Goal: Task Accomplishment & Management: Use online tool/utility

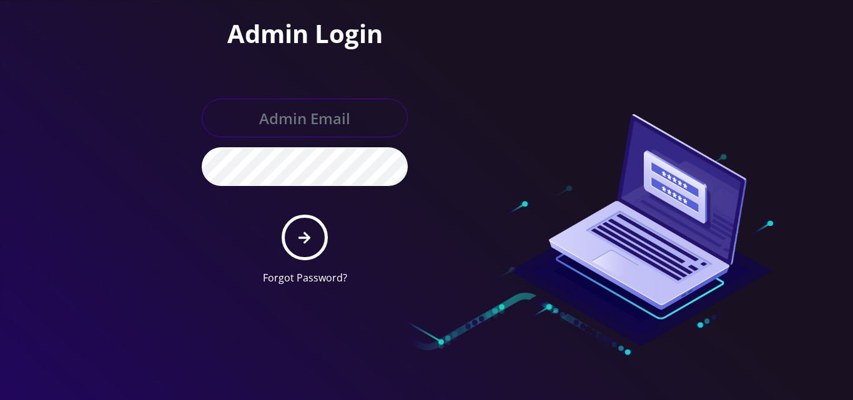
type input "[EMAIL_ADDRESS][DOMAIN_NAME]"
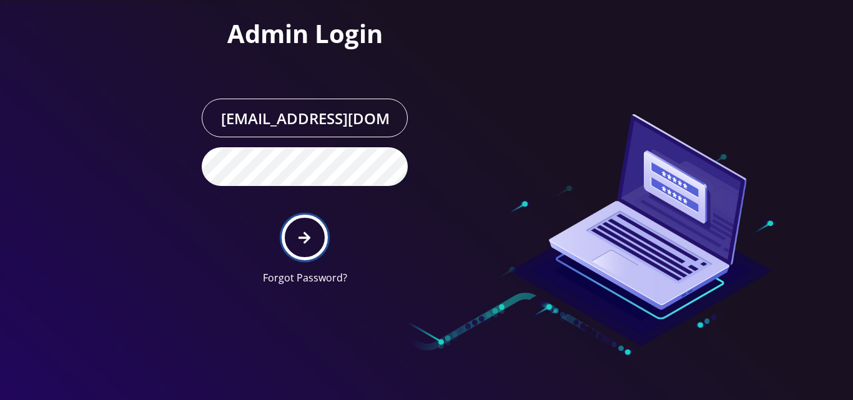
click at [306, 223] on button "submit" at bounding box center [305, 238] width 46 height 46
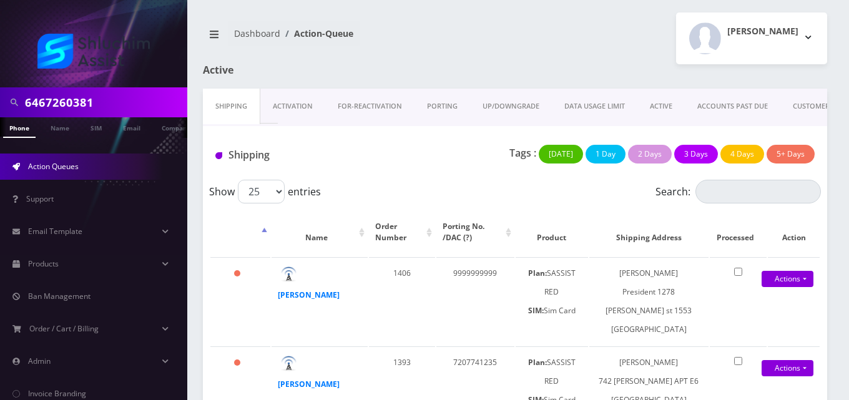
click at [655, 108] on link "ACTIVE" at bounding box center [660, 107] width 47 height 36
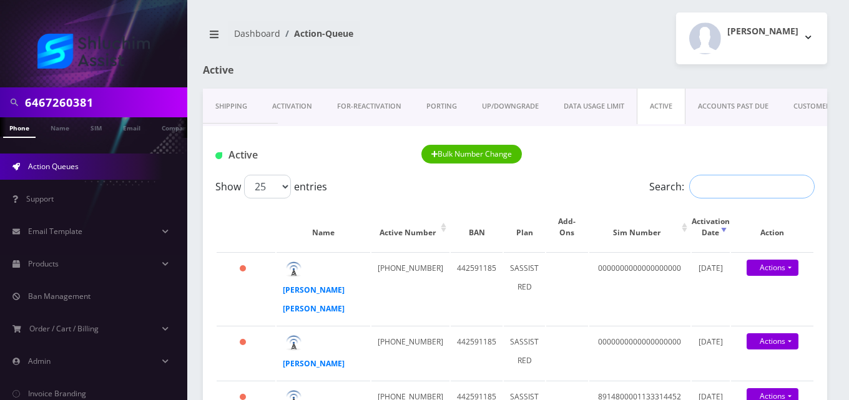
click at [710, 192] on input "Search:" at bounding box center [751, 187] width 125 height 24
paste input "9296906370"
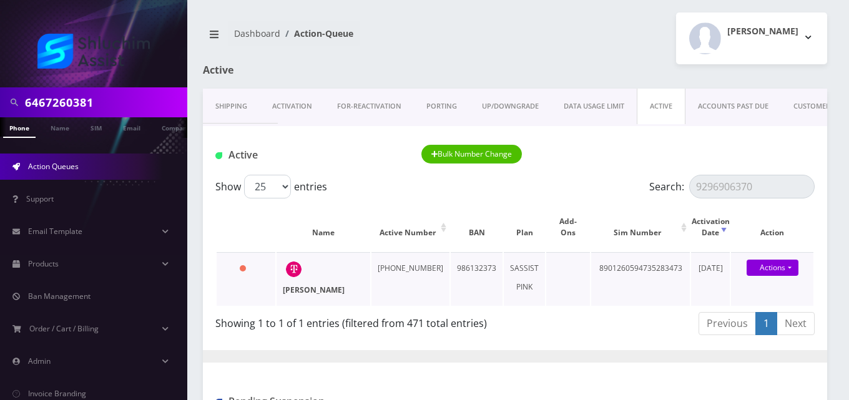
click at [312, 293] on strong "[PERSON_NAME]" at bounding box center [314, 290] width 62 height 11
drag, startPoint x: 759, startPoint y: 182, endPoint x: 631, endPoint y: 193, distance: 129.1
click at [631, 193] on div "Show 25 50 100 250 500 1000 entries Search: 9296906370" at bounding box center [514, 187] width 599 height 24
paste input "9207959"
click at [307, 288] on strong "Chava Gurkow" at bounding box center [314, 290] width 62 height 11
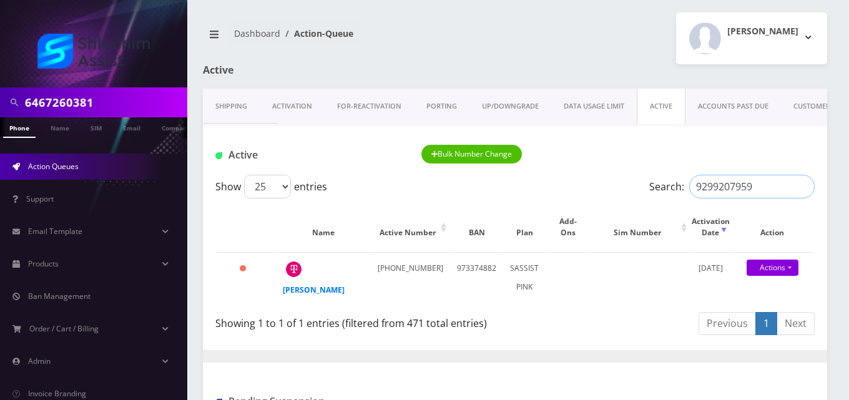
drag, startPoint x: 758, startPoint y: 179, endPoint x: 638, endPoint y: 186, distance: 120.1
click at [638, 186] on div "Show 25 50 100 250 500 1000 entries Search: 9299207959" at bounding box center [514, 187] width 599 height 24
paste input "795613"
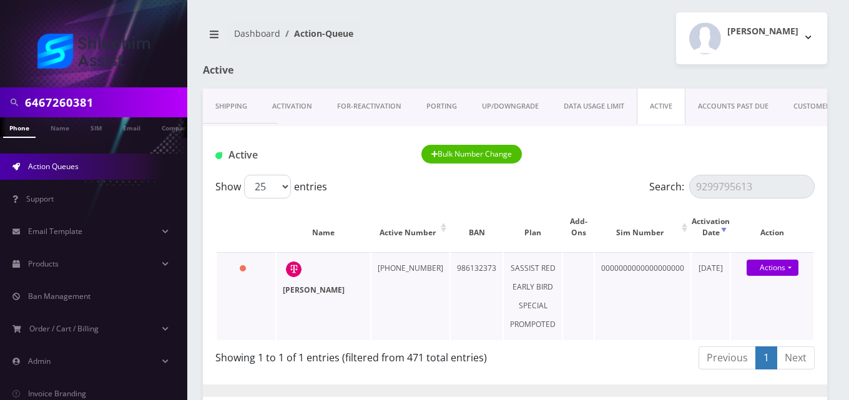
click at [293, 291] on strong "Chani Dadon" at bounding box center [314, 290] width 62 height 11
drag, startPoint x: 752, startPoint y: 185, endPoint x: 602, endPoint y: 167, distance: 150.2
paste input "342239128"
click at [299, 290] on strong "Yosef itzchak Zohar" at bounding box center [314, 290] width 62 height 11
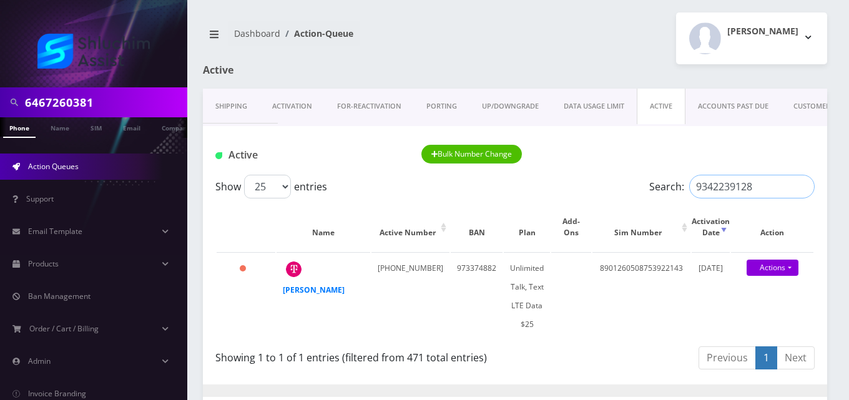
drag, startPoint x: 761, startPoint y: 189, endPoint x: 626, endPoint y: 184, distance: 134.9
click at [626, 184] on div "Show 25 50 100 250 500 1000 entries Search: 9342239128" at bounding box center [514, 187] width 599 height 24
paste input "8"
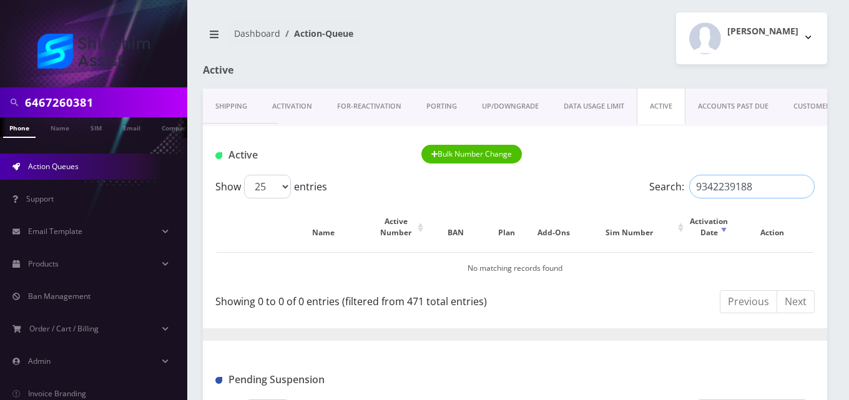
type input "9342239188"
drag, startPoint x: 98, startPoint y: 99, endPoint x: 0, endPoint y: 94, distance: 98.2
click at [0, 94] on div "6467260381" at bounding box center [93, 102] width 187 height 30
paste input "9342239188"
type input "9342239188"
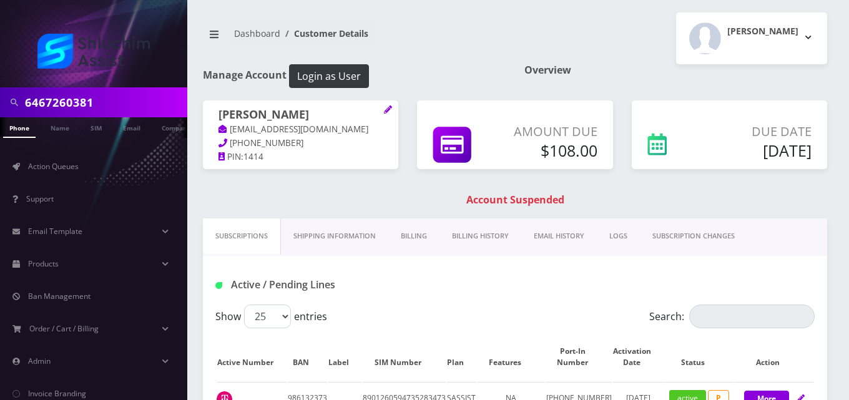
click at [416, 233] on link "Billing" at bounding box center [413, 237] width 51 height 36
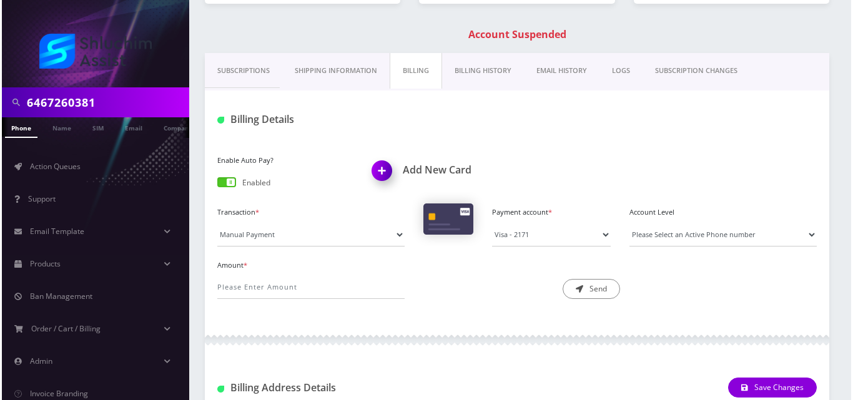
scroll to position [171, 0]
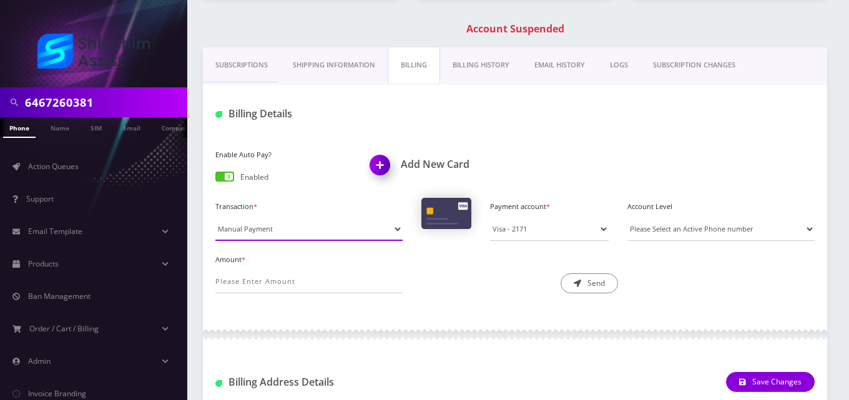
drag, startPoint x: 300, startPoint y: 229, endPoint x: 301, endPoint y: 240, distance: 11.9
click at [300, 229] on select "Manual Payment Custom Charge Manual Credit Custom Invoice" at bounding box center [308, 229] width 187 height 24
select select "Custom Invoice"
click at [215, 217] on select "Manual Payment Custom Charge Manual Credit Custom Invoice" at bounding box center [308, 229] width 187 height 24
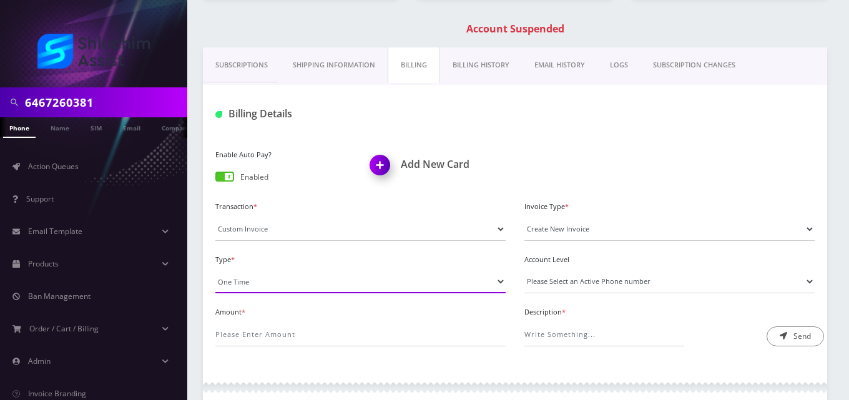
click at [298, 285] on select "One Time Usage Charge" at bounding box center [360, 282] width 290 height 24
select select "4"
click at [215, 270] on select "One Time Usage Charge" at bounding box center [360, 282] width 290 height 24
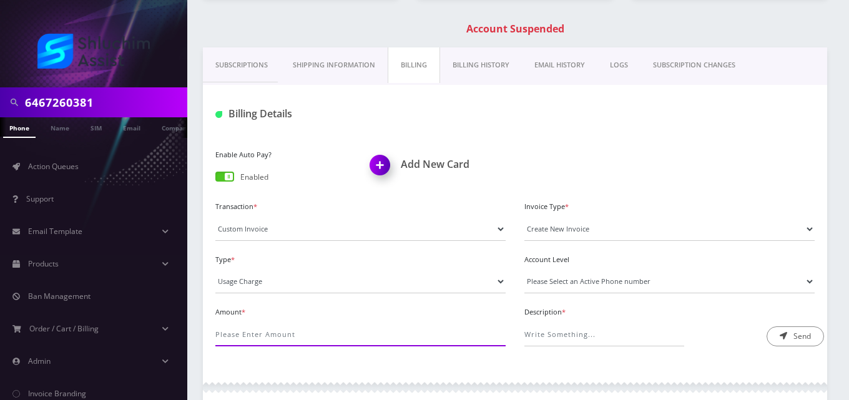
click at [299, 331] on input "Amount *" at bounding box center [360, 335] width 290 height 24
type input "1"
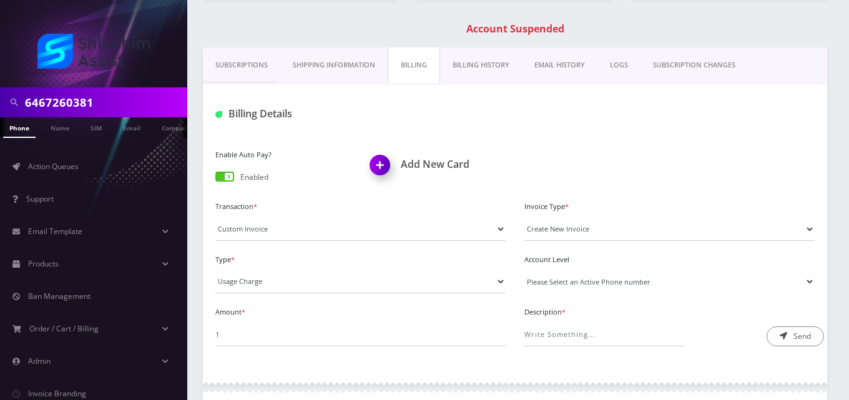
click at [550, 282] on select "Please Select an Active Phone number 9296906370" at bounding box center [669, 282] width 290 height 24
select select "70643"
click at [524, 270] on select "Please Select an Active Phone number 9296906370" at bounding box center [669, 282] width 290 height 24
click at [558, 332] on input "Description *" at bounding box center [604, 335] width 160 height 24
type input "International Messaging"
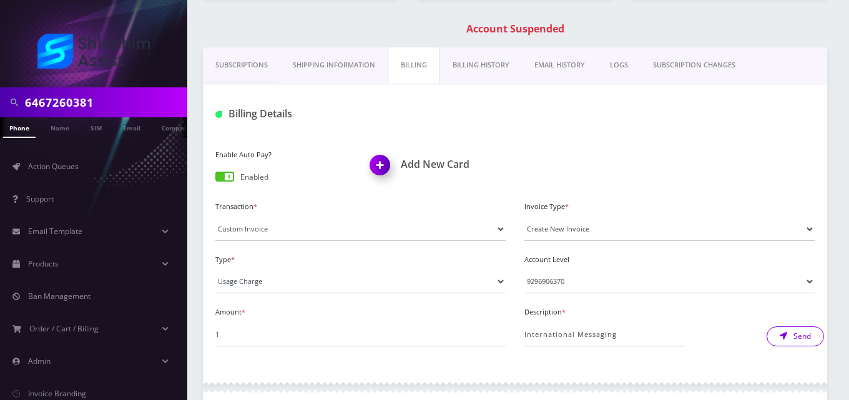
click at [777, 338] on button "Send" at bounding box center [795, 337] width 57 height 20
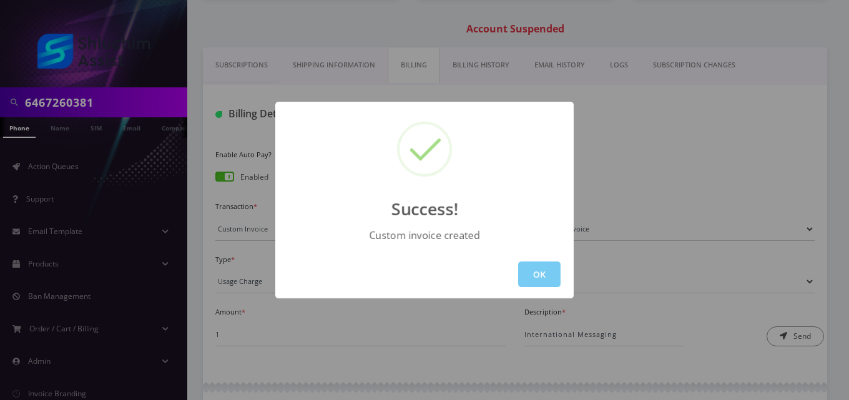
click at [544, 275] on button "OK" at bounding box center [539, 275] width 42 height 26
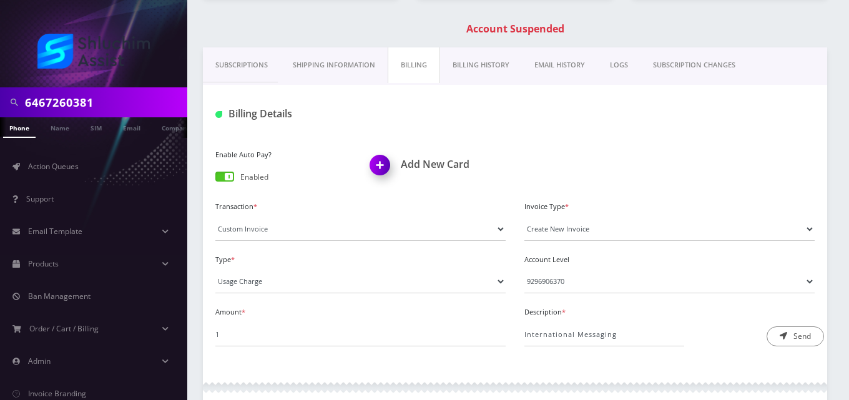
click at [572, 66] on link "EMAIL HISTORY" at bounding box center [560, 65] width 76 height 36
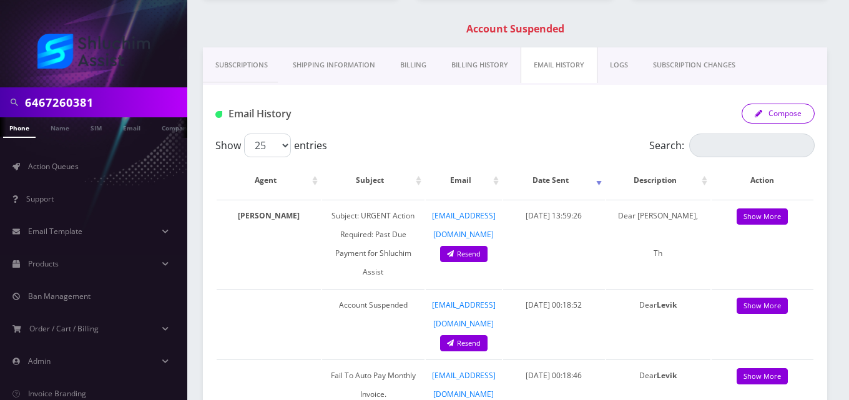
click at [761, 119] on button "Compose" at bounding box center [778, 114] width 73 height 20
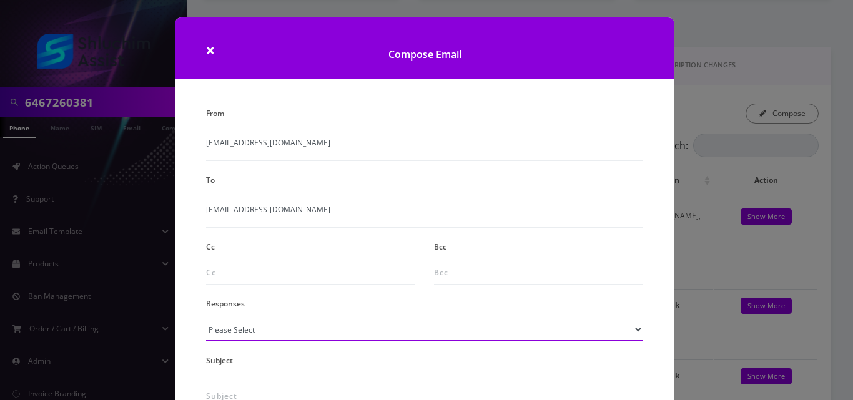
click at [288, 335] on select "Please Select TMobile port Unable to activate CH Pickup Past Due Pick up follow…" at bounding box center [424, 330] width 437 height 24
select select "24"
click at [206, 318] on select "Please Select TMobile port Unable to activate CH Pickup Past Due Pick up follow…" at bounding box center [424, 330] width 437 height 24
type input "Additional One-Time Charge"
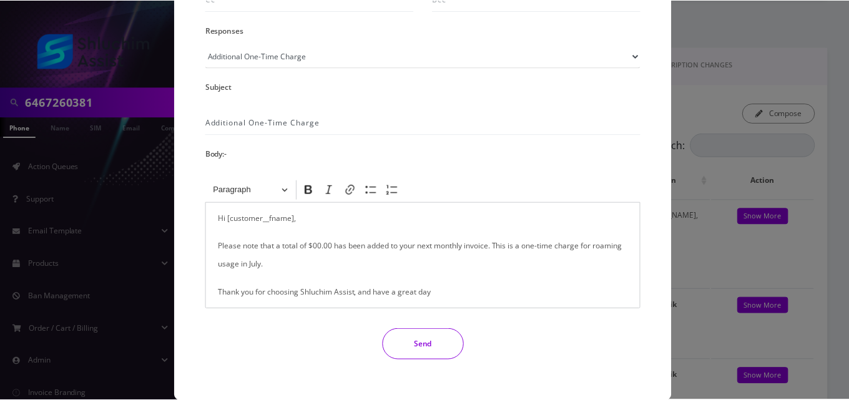
scroll to position [284, 0]
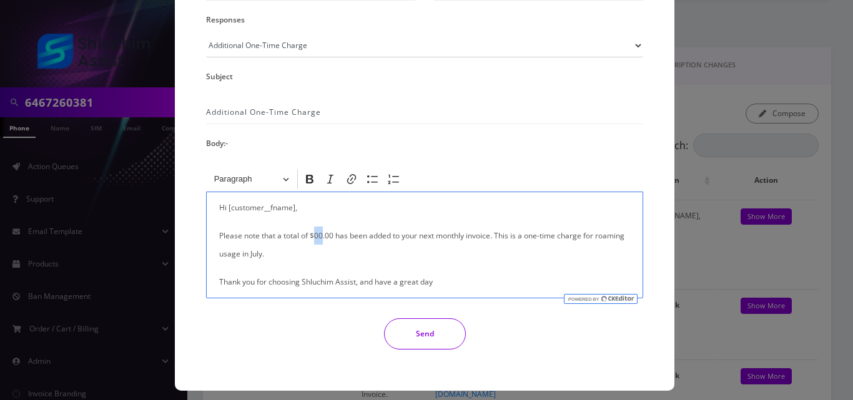
drag, startPoint x: 320, startPoint y: 235, endPoint x: 313, endPoint y: 235, distance: 7.5
click at [313, 235] on p "Please note that a total of $00.00 has been added to your next monthly invoice.…" at bounding box center [424, 245] width 411 height 36
drag, startPoint x: 624, startPoint y: 235, endPoint x: 592, endPoint y: 238, distance: 31.4
click at [592, 238] on p "Please note that a total of $1.00 has been added to your next monthly invoice. …" at bounding box center [424, 245] width 411 height 36
click at [439, 335] on button "Send" at bounding box center [425, 333] width 82 height 31
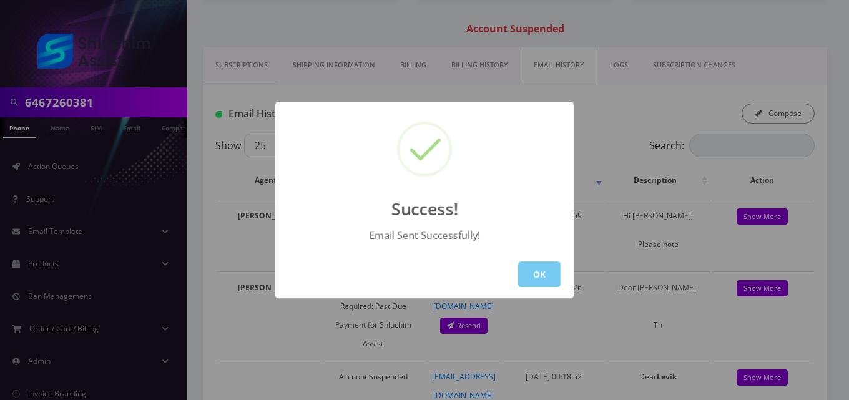
click at [533, 278] on button "OK" at bounding box center [539, 275] width 42 height 26
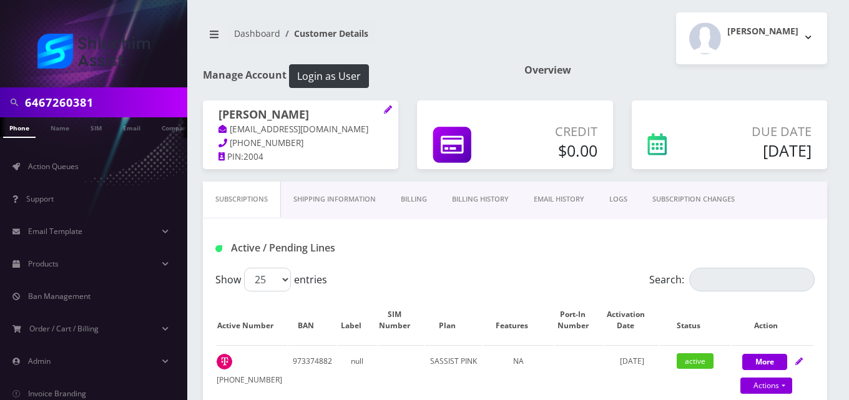
click at [420, 192] on link "Billing" at bounding box center [413, 200] width 51 height 36
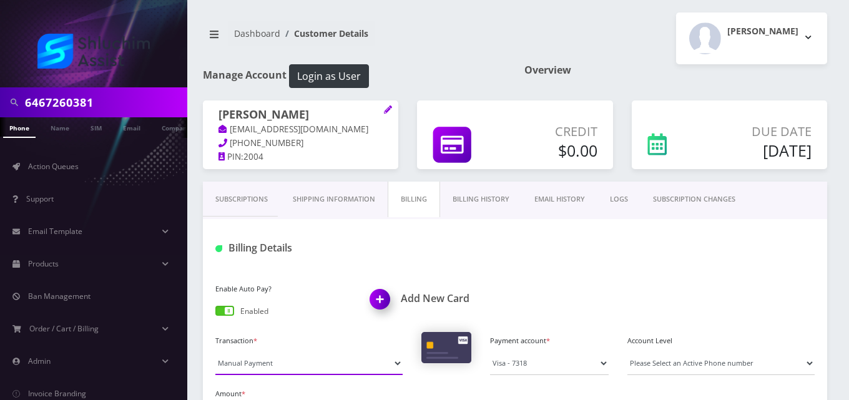
click at [287, 371] on select "Manual Payment Custom Charge Manual Credit Custom Invoice" at bounding box center [308, 364] width 187 height 24
select select "Custom Invoice"
click at [215, 352] on select "Manual Payment Custom Charge Manual Credit Custom Invoice" at bounding box center [308, 364] width 187 height 24
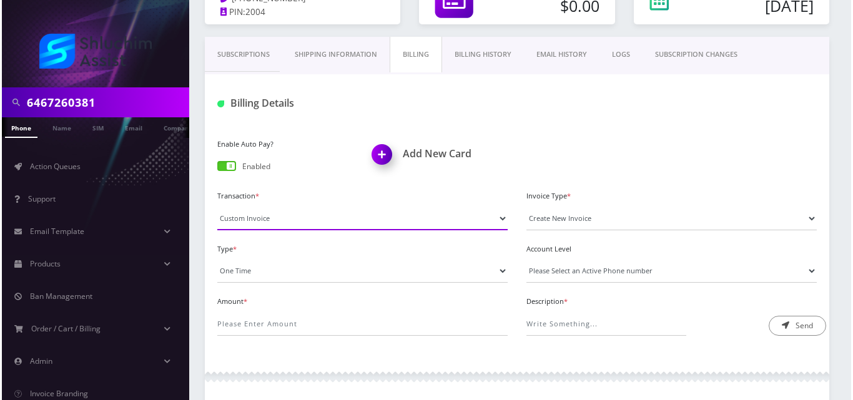
scroll to position [145, 0]
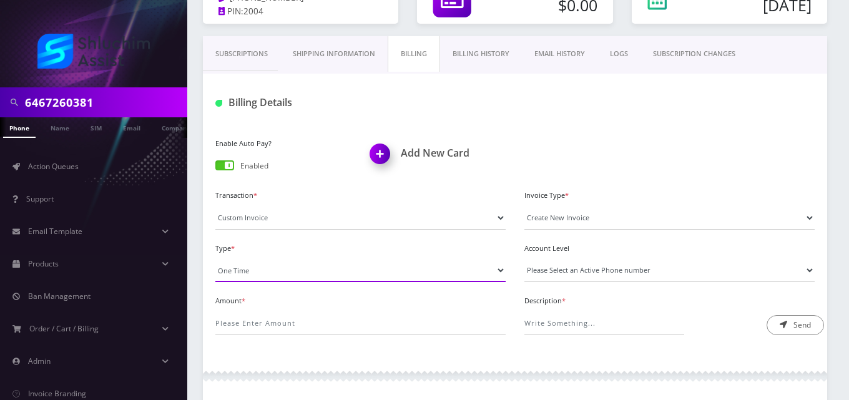
click at [285, 275] on select "One Time Usage Charge" at bounding box center [360, 270] width 290 height 24
select select "4"
click at [215, 258] on select "One Time Usage Charge" at bounding box center [360, 270] width 290 height 24
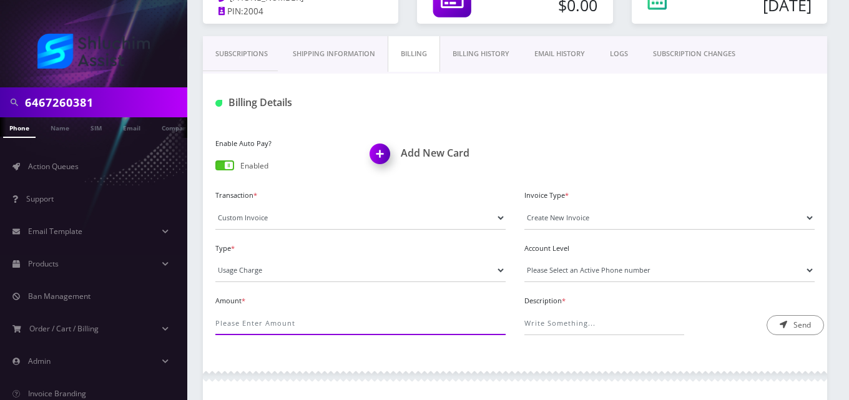
click at [291, 320] on input "Amount *" at bounding box center [360, 324] width 290 height 24
type input "4.05"
click at [560, 263] on select "Please Select an Active Phone number 9299207959" at bounding box center [669, 270] width 290 height 24
select select "60476"
click at [524, 258] on select "Please Select an Active Phone number 9299207959" at bounding box center [669, 270] width 290 height 24
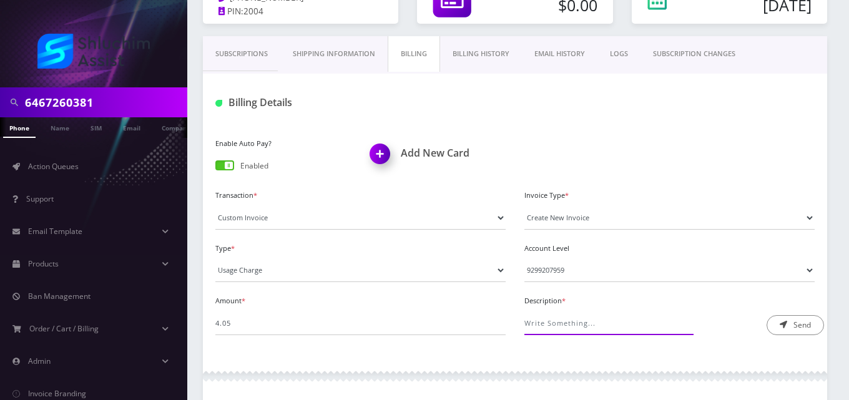
click at [566, 317] on input "Description *" at bounding box center [604, 324] width 160 height 24
type input "International Messaging"
click at [781, 320] on button "Send" at bounding box center [795, 325] width 57 height 20
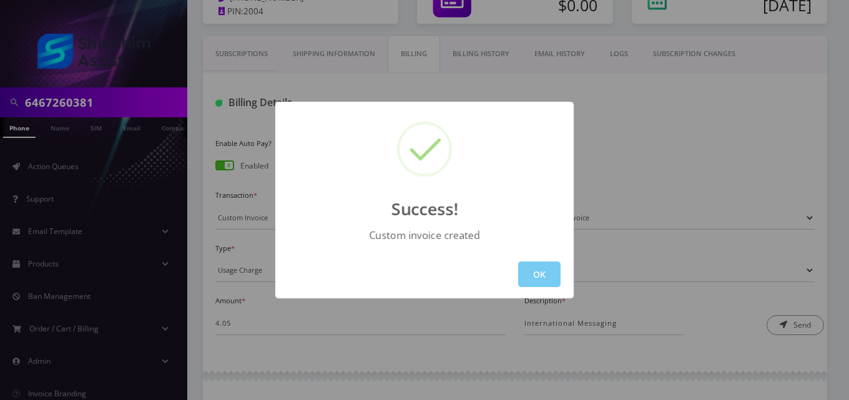
click at [548, 268] on button "OK" at bounding box center [539, 275] width 42 height 26
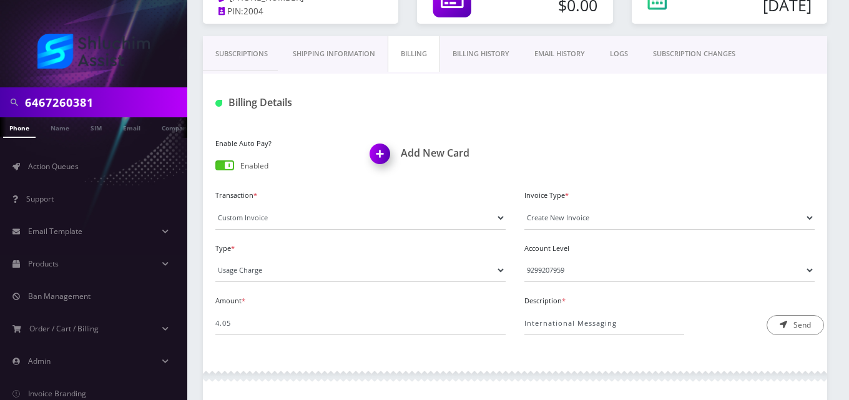
click at [561, 55] on link "EMAIL HISTORY" at bounding box center [560, 54] width 76 height 36
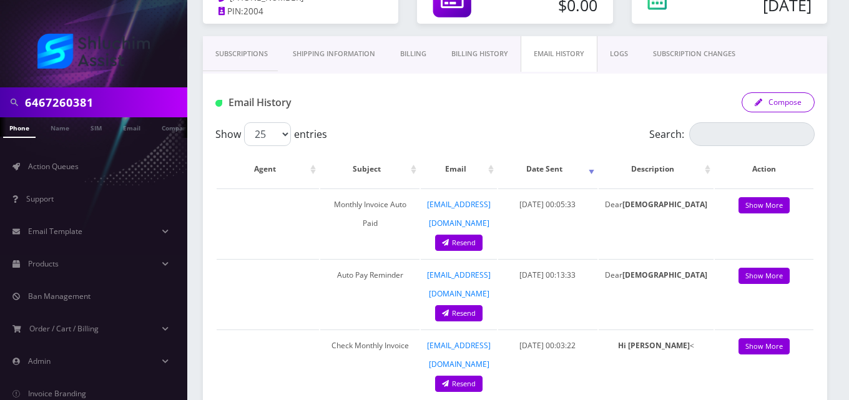
click at [777, 101] on button "Compose" at bounding box center [778, 102] width 73 height 20
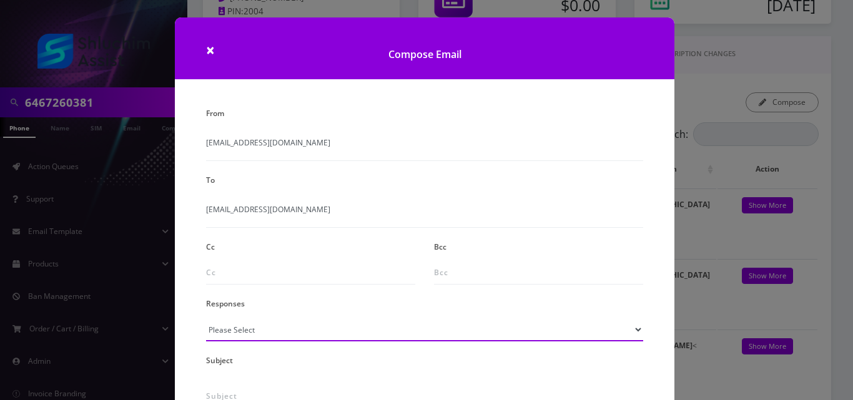
click at [262, 331] on select "Please Select TMobile port Unable to activate CH Pickup Past Due Pick up follow…" at bounding box center [424, 330] width 437 height 24
select select "24"
click at [206, 318] on select "Please Select TMobile port Unable to activate CH Pickup Past Due Pick up follow…" at bounding box center [424, 330] width 437 height 24
type input "Additional One-Time Charge"
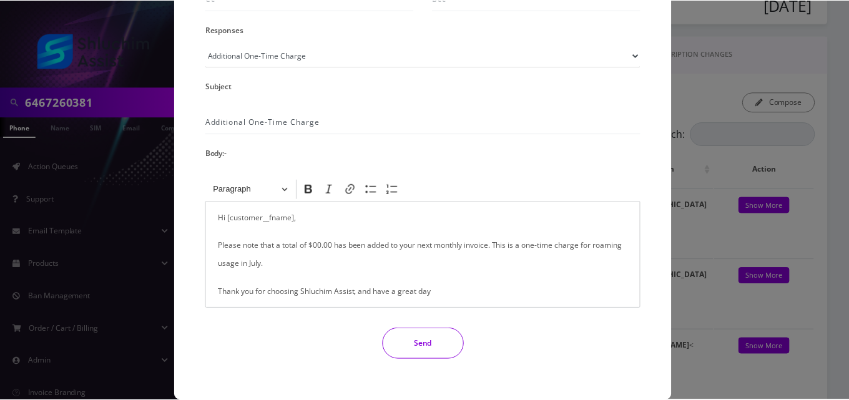
scroll to position [275, 0]
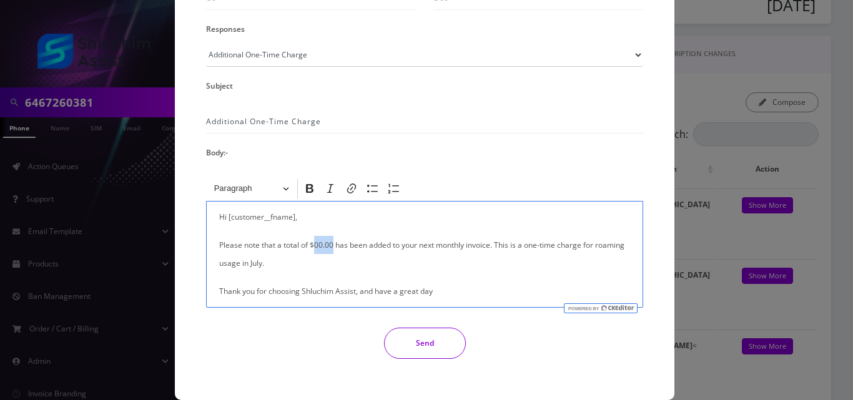
drag, startPoint x: 330, startPoint y: 245, endPoint x: 315, endPoint y: 243, distance: 15.7
click at [315, 243] on p "Please note that a total of $00.00 has been added to your next monthly invoice.…" at bounding box center [424, 254] width 411 height 36
drag, startPoint x: 622, startPoint y: 248, endPoint x: 592, endPoint y: 248, distance: 30.0
click at [592, 248] on p "Please note that a total of $4.05 has been added to your next monthly invoice. …" at bounding box center [424, 254] width 411 height 36
click at [415, 342] on button "Send" at bounding box center [425, 343] width 82 height 31
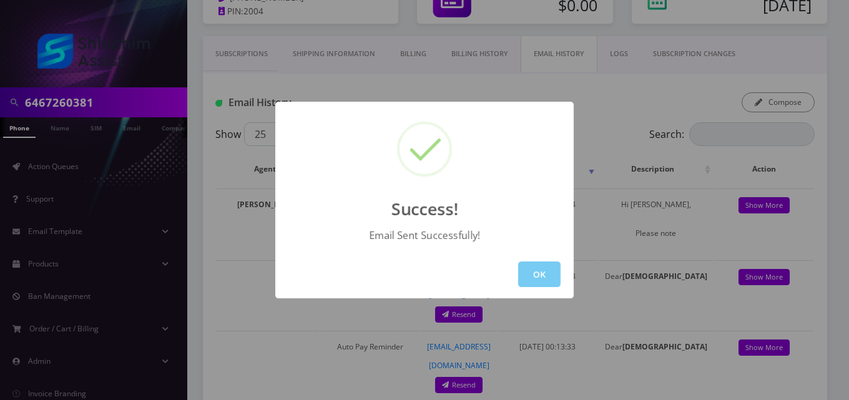
click at [541, 285] on button "OK" at bounding box center [539, 275] width 42 height 26
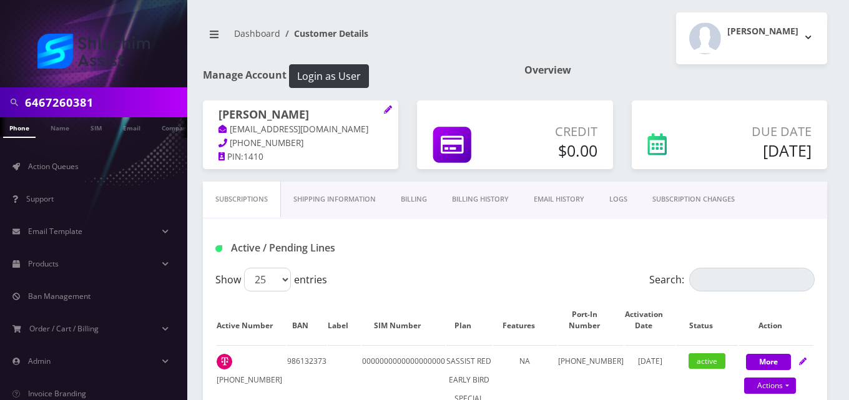
click at [414, 204] on link "Billing" at bounding box center [413, 200] width 51 height 36
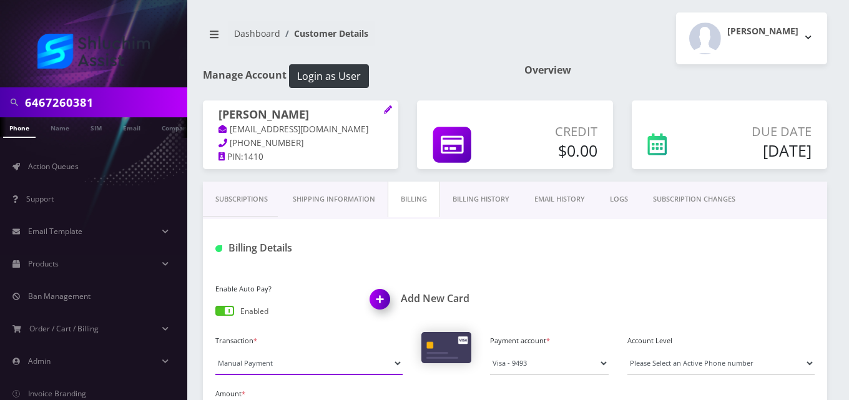
click at [285, 365] on select "Manual Payment Custom Charge Manual Credit Custom Invoice" at bounding box center [308, 364] width 187 height 24
select select "Custom Invoice"
click at [215, 352] on select "Manual Payment Custom Charge Manual Credit Custom Invoice" at bounding box center [308, 364] width 187 height 24
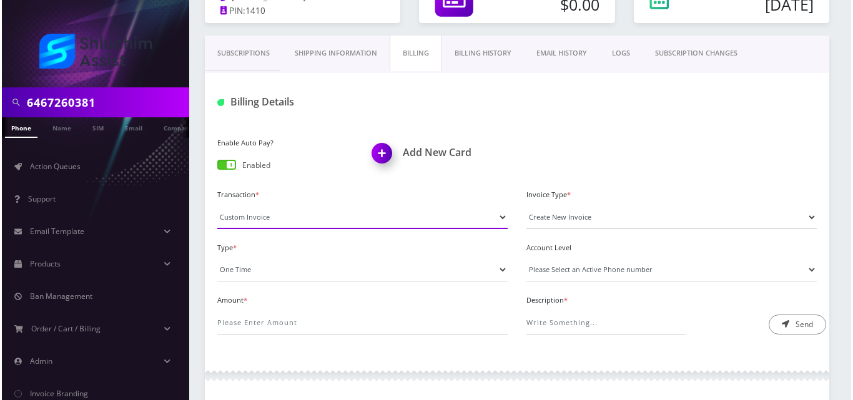
scroll to position [147, 0]
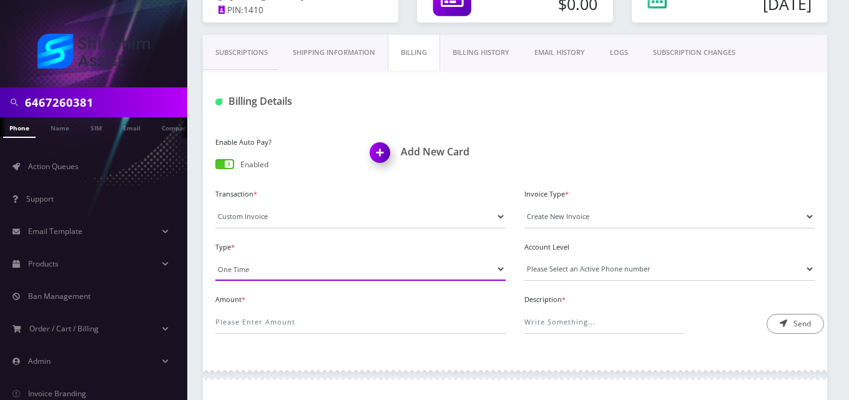
click at [265, 264] on select "One Time Usage Charge" at bounding box center [360, 269] width 290 height 24
select select "4"
click at [215, 257] on select "One Time Usage Charge" at bounding box center [360, 269] width 290 height 24
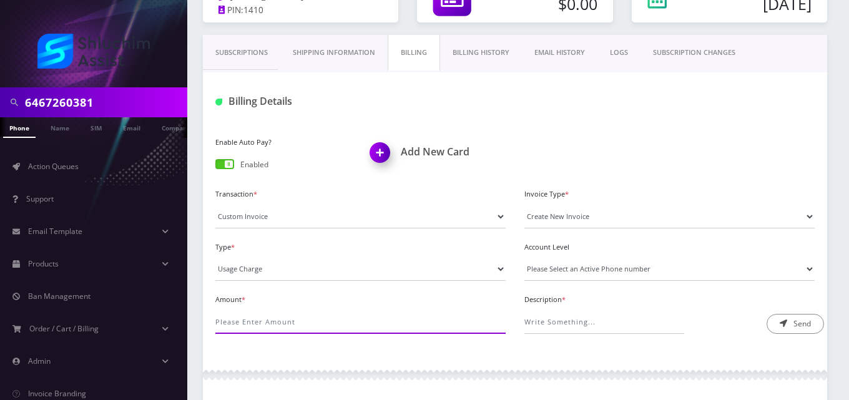
click at [275, 320] on input "Amount *" at bounding box center [360, 322] width 290 height 24
type input "2.04"
click at [547, 278] on select "Please Select an Active Phone number 9299795613" at bounding box center [669, 269] width 290 height 24
select select "77228"
click at [524, 257] on select "Please Select an Active Phone number 9299795613" at bounding box center [669, 269] width 290 height 24
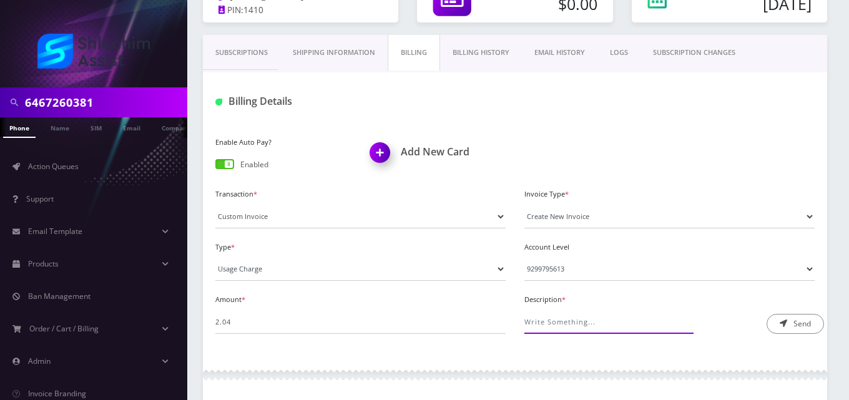
click at [556, 327] on input "Description *" at bounding box center [604, 322] width 160 height 24
type input "International Messaging"
click at [783, 325] on icon "submit" at bounding box center [783, 323] width 7 height 7
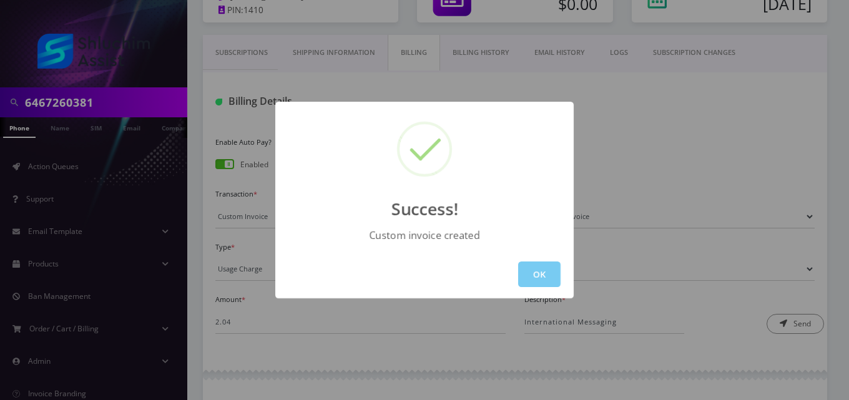
click at [532, 278] on button "OK" at bounding box center [539, 275] width 42 height 26
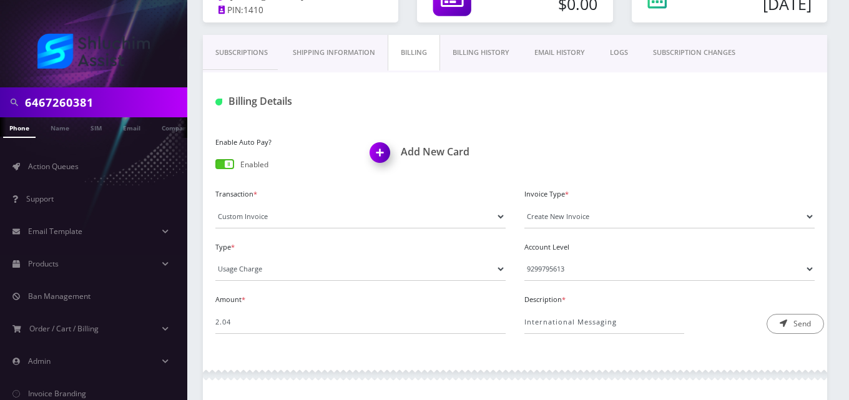
click at [563, 63] on link "EMAIL HISTORY" at bounding box center [560, 53] width 76 height 36
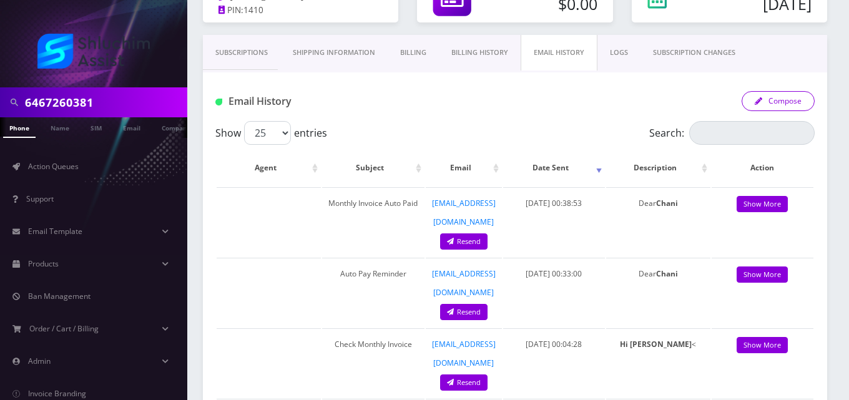
click at [779, 102] on button "Compose" at bounding box center [778, 101] width 73 height 20
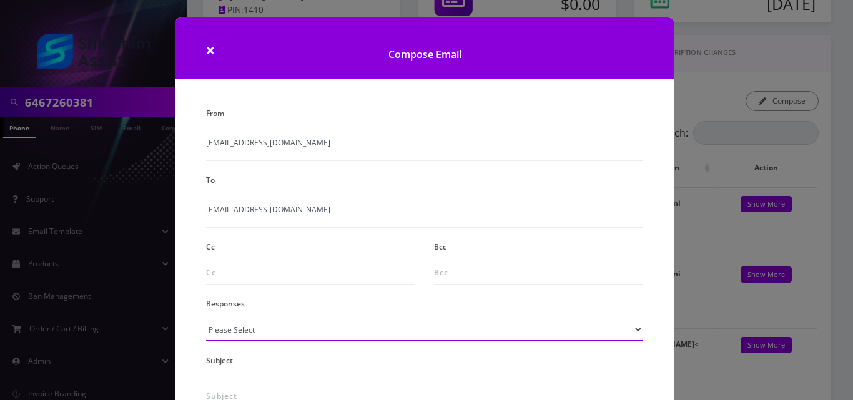
click at [350, 337] on select "Please Select TMobile port Unable to activate CH Pickup Past Due Pick up follow…" at bounding box center [424, 330] width 437 height 24
select select "24"
click at [206, 318] on select "Please Select TMobile port Unable to activate CH Pickup Past Due Pick up follow…" at bounding box center [424, 330] width 437 height 24
type input "Additional One-Time Charge"
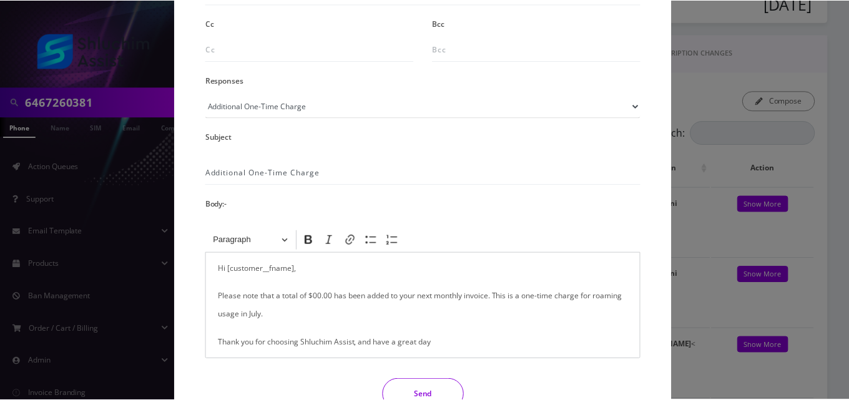
scroll to position [233, 0]
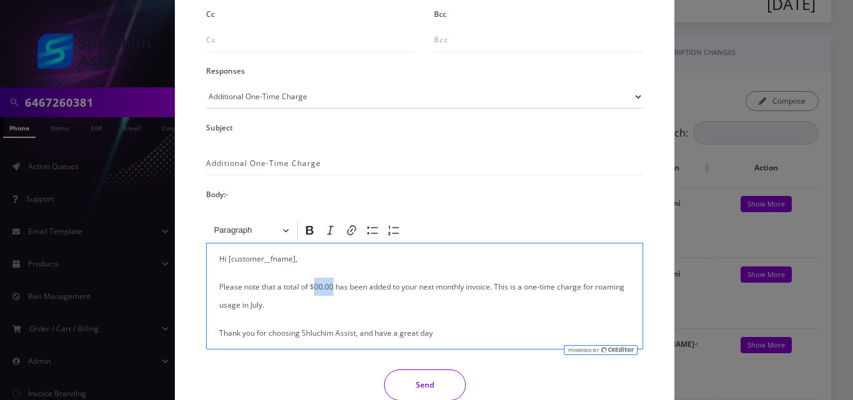
drag, startPoint x: 331, startPoint y: 291, endPoint x: 313, endPoint y: 290, distance: 18.1
click at [313, 290] on p "Please note that a total of $00.00 has been added to your next monthly invoice.…" at bounding box center [424, 296] width 411 height 36
click at [593, 288] on p "Please note that a total of $2.04 has been added to your next monthly invoice. …" at bounding box center [424, 296] width 411 height 36
click at [443, 379] on button "Send" at bounding box center [425, 385] width 82 height 31
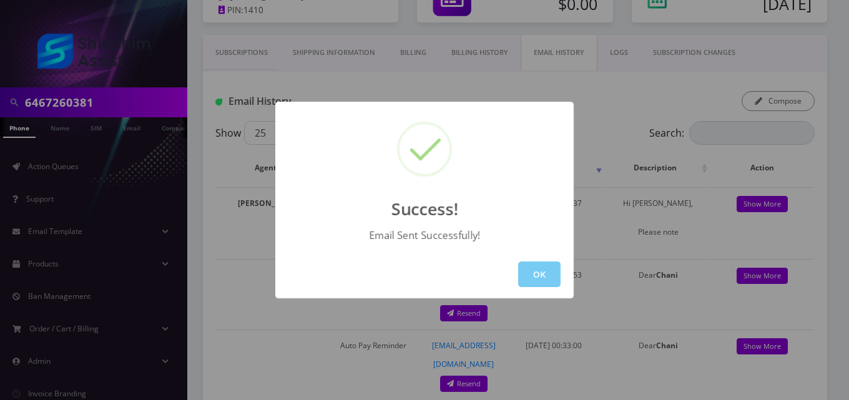
click at [536, 282] on button "OK" at bounding box center [539, 275] width 42 height 26
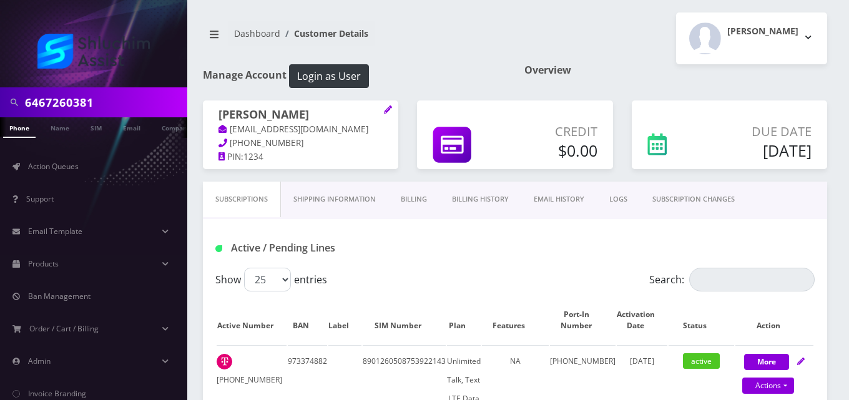
click at [424, 202] on link "Billing" at bounding box center [413, 200] width 51 height 36
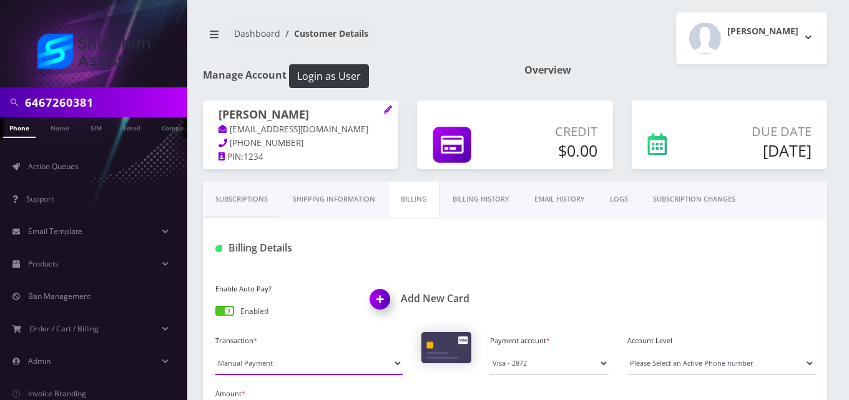
click at [291, 368] on select "Manual Payment Custom Charge Manual Credit Custom Invoice" at bounding box center [308, 364] width 187 height 24
select select "Custom Invoice"
click at [215, 352] on select "Manual Payment Custom Charge Manual Credit Custom Invoice" at bounding box center [308, 364] width 187 height 24
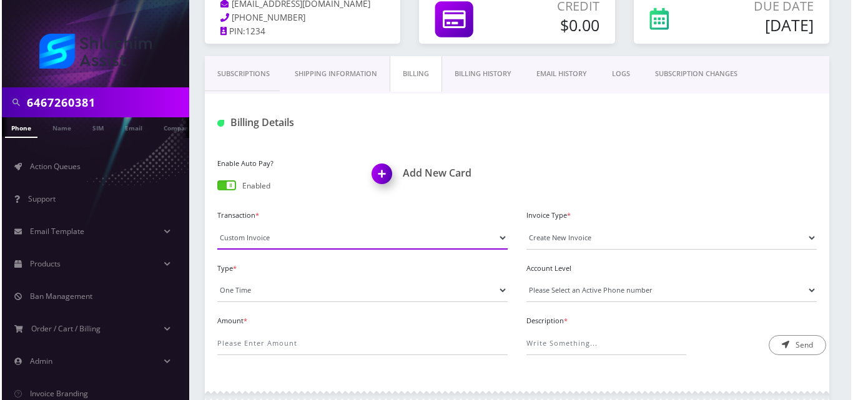
scroll to position [156, 0]
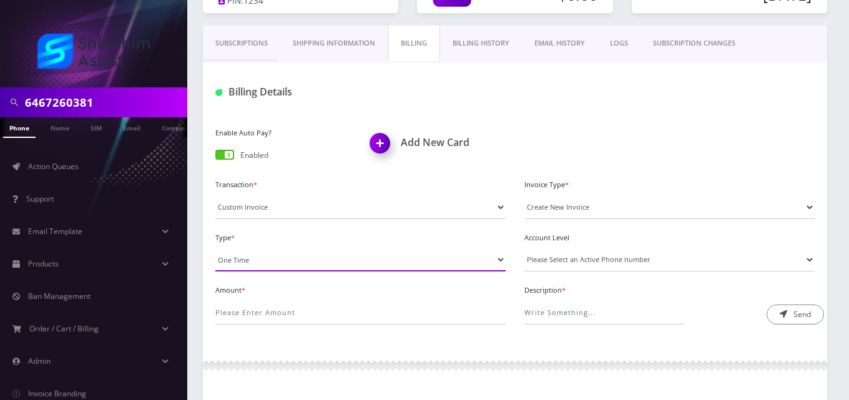
click at [285, 264] on select "One Time Usage Charge" at bounding box center [360, 260] width 290 height 24
select select "4"
click at [215, 248] on select "One Time Usage Charge" at bounding box center [360, 260] width 290 height 24
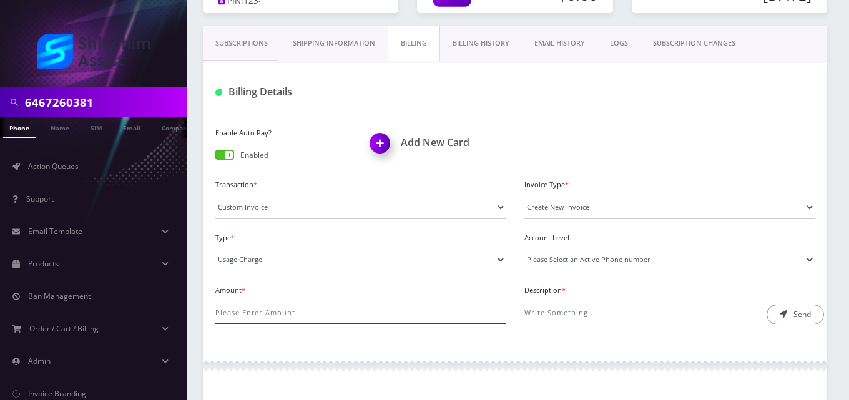
click at [290, 310] on input "Amount *" at bounding box center [360, 313] width 290 height 24
type input "36"
click at [555, 257] on select "Please Select an Active Phone number 9342239128" at bounding box center [669, 260] width 290 height 24
select select "42419"
click at [524, 248] on select "Please Select an Active Phone number 9342239128" at bounding box center [669, 260] width 290 height 24
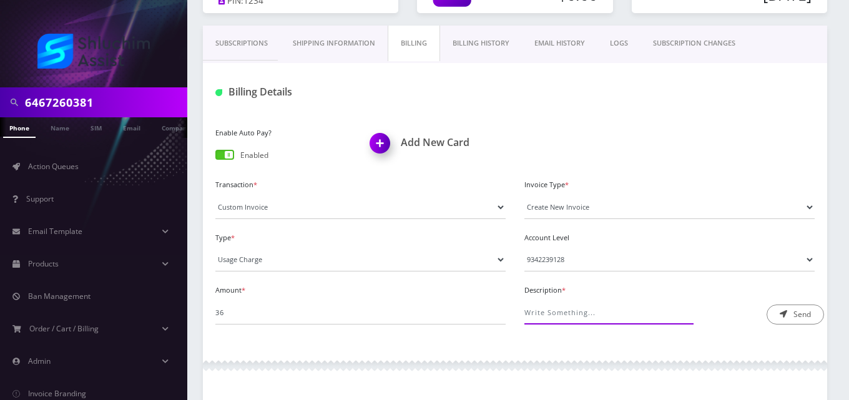
click at [564, 312] on input "Description *" at bounding box center [604, 313] width 160 height 24
type input "International Pass Charge"
click at [795, 313] on button "Send" at bounding box center [795, 315] width 57 height 20
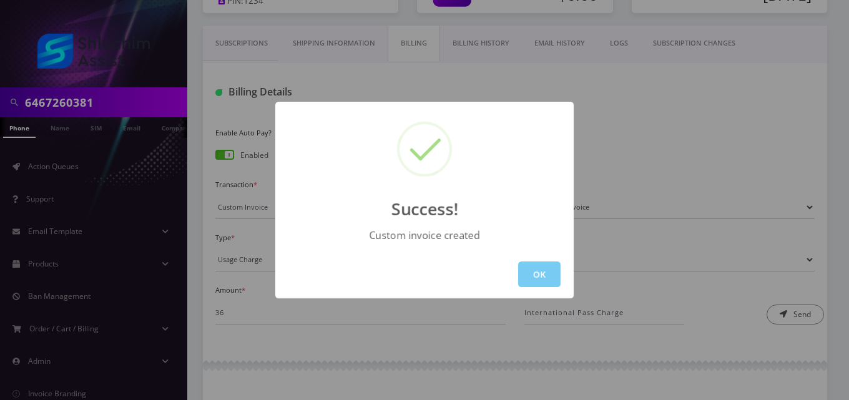
click at [540, 268] on button "OK" at bounding box center [539, 275] width 42 height 26
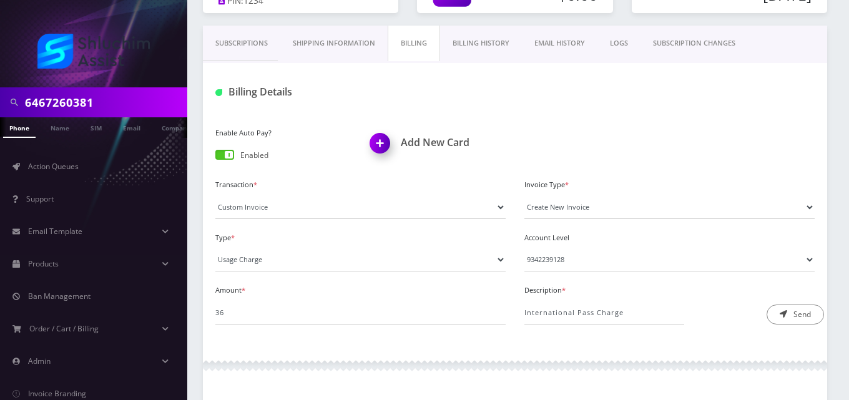
click at [565, 36] on link "EMAIL HISTORY" at bounding box center [560, 44] width 76 height 36
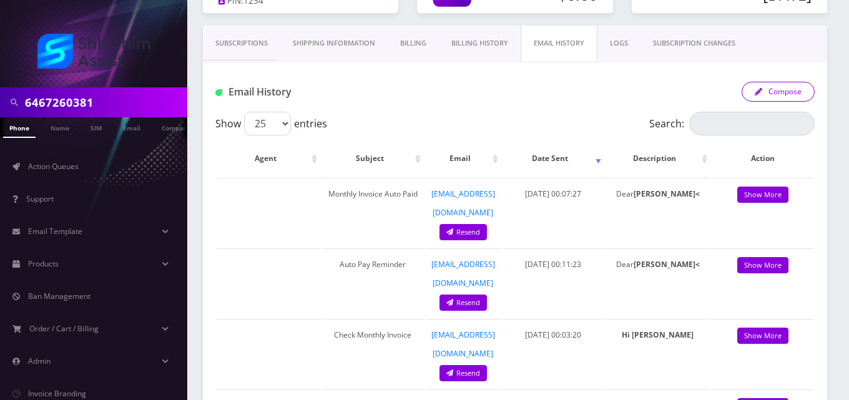
click at [775, 94] on button "Compose" at bounding box center [778, 92] width 73 height 20
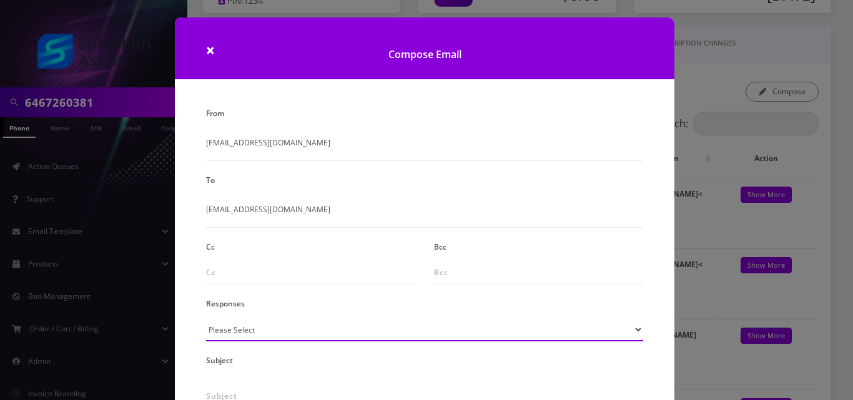
click at [266, 328] on select "Please Select TMobile port Unable to activate CH Pickup Past Due Pick up follow…" at bounding box center [424, 330] width 437 height 24
select select "24"
click at [206, 318] on select "Please Select TMobile port Unable to activate CH Pickup Past Due Pick up follow…" at bounding box center [424, 330] width 437 height 24
type input "Additional One-Time Charge"
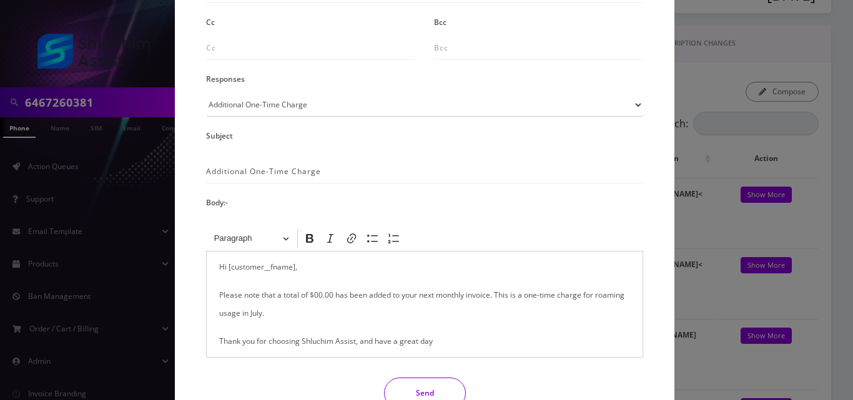
scroll to position [288, 0]
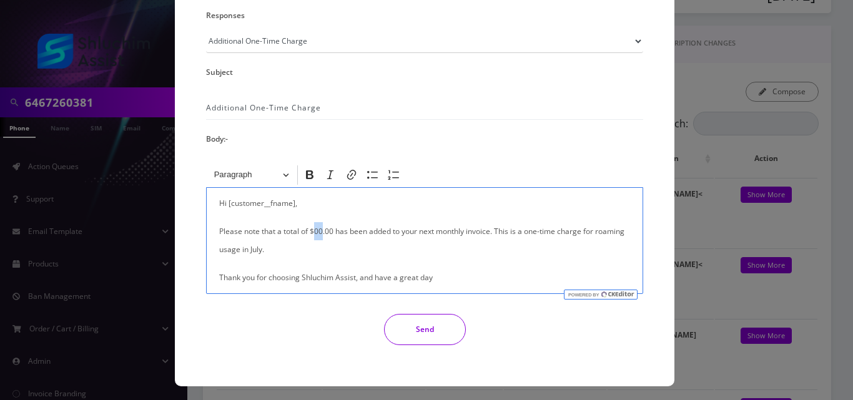
drag, startPoint x: 321, startPoint y: 235, endPoint x: 313, endPoint y: 234, distance: 7.5
click at [313, 234] on p "Please note that a total of $00.00 has been added to your next monthly invoice.…" at bounding box center [424, 240] width 411 height 36
drag, startPoint x: 235, startPoint y: 251, endPoint x: 226, endPoint y: 242, distance: 13.2
click at [226, 242] on p "Please note that a total of $36.00 has been added to your next monthly invoice.…" at bounding box center [424, 240] width 411 height 36
drag, startPoint x: 237, startPoint y: 252, endPoint x: 596, endPoint y: 229, distance: 360.4
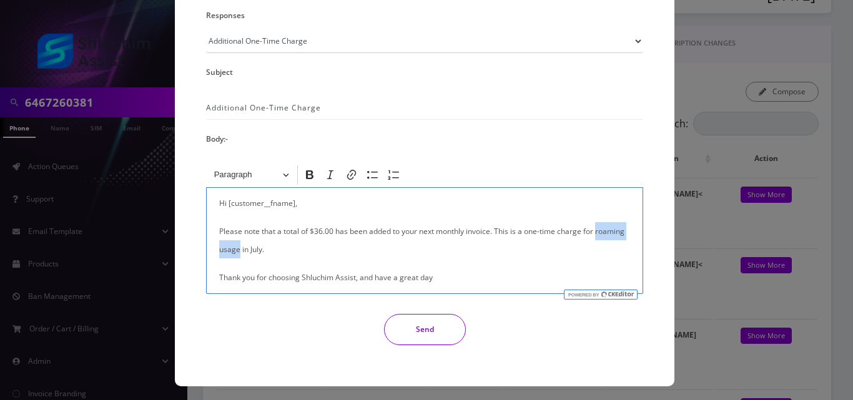
click at [596, 229] on p "Please note that a total of $36.00 has been added to your next monthly invoice.…" at bounding box center [424, 240] width 411 height 36
click at [395, 333] on button "Send" at bounding box center [425, 329] width 82 height 31
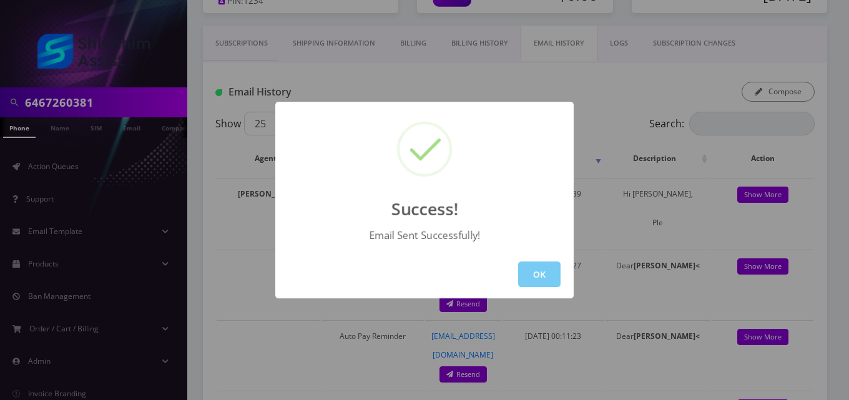
click at [527, 273] on button "OK" at bounding box center [539, 275] width 42 height 26
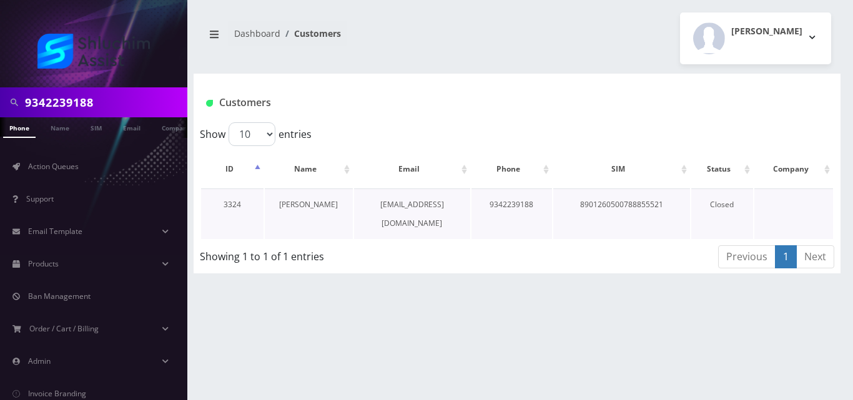
click at [298, 202] on link "[PERSON_NAME]" at bounding box center [308, 204] width 59 height 11
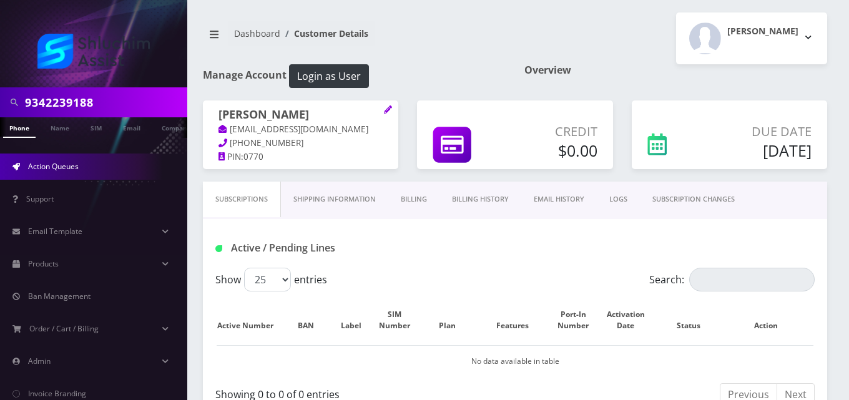
click at [71, 167] on span "Action Queues" at bounding box center [53, 166] width 51 height 11
click at [74, 172] on link "Action Queues" at bounding box center [93, 167] width 187 height 26
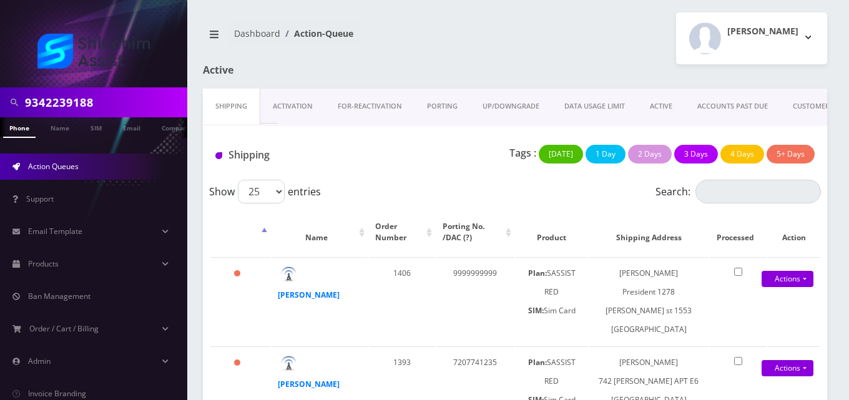
click at [668, 107] on link "ACTIVE" at bounding box center [660, 107] width 47 height 36
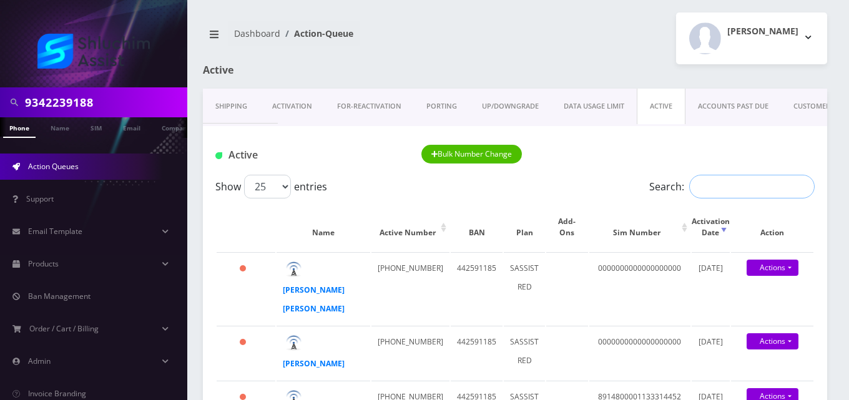
click at [714, 186] on input "Search:" at bounding box center [751, 187] width 125 height 24
paste input "9342239243"
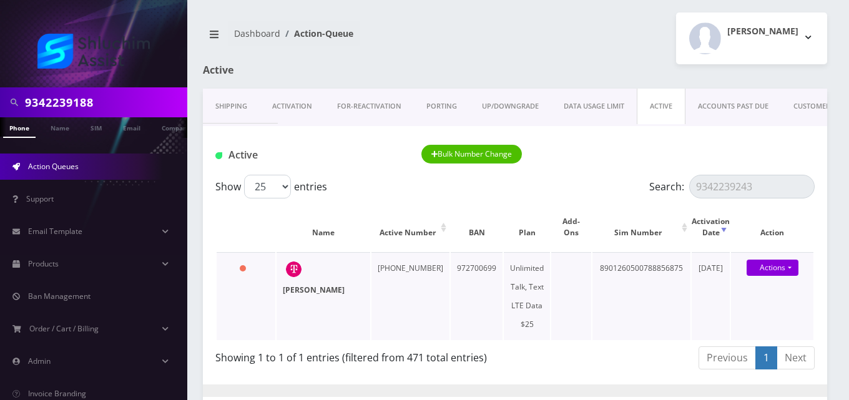
click at [318, 293] on strong "[PERSON_NAME]" at bounding box center [314, 290] width 62 height 11
drag, startPoint x: 757, startPoint y: 193, endPoint x: 656, endPoint y: 195, distance: 101.2
click at [656, 195] on label "Search: 9342239243" at bounding box center [731, 187] width 165 height 24
paste input "8"
type input "9342239283"
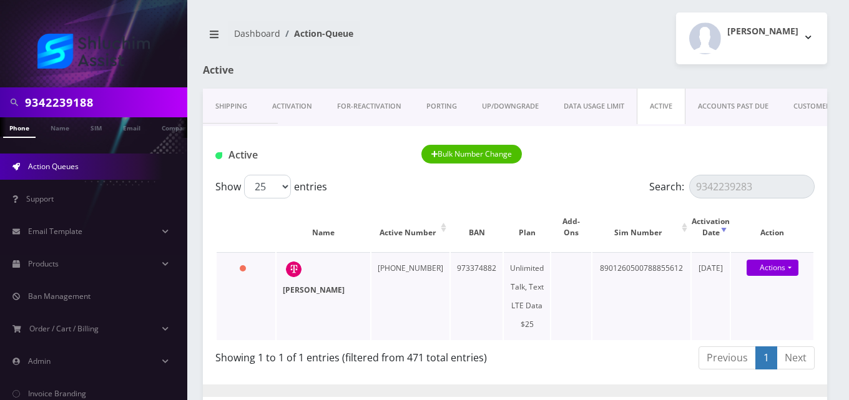
click at [317, 288] on strong "Yair Maimon" at bounding box center [314, 290] width 62 height 11
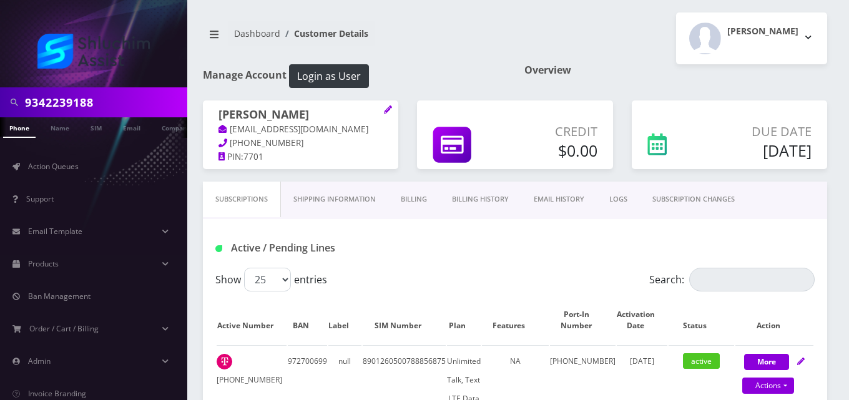
click at [412, 197] on link "Billing" at bounding box center [413, 200] width 51 height 36
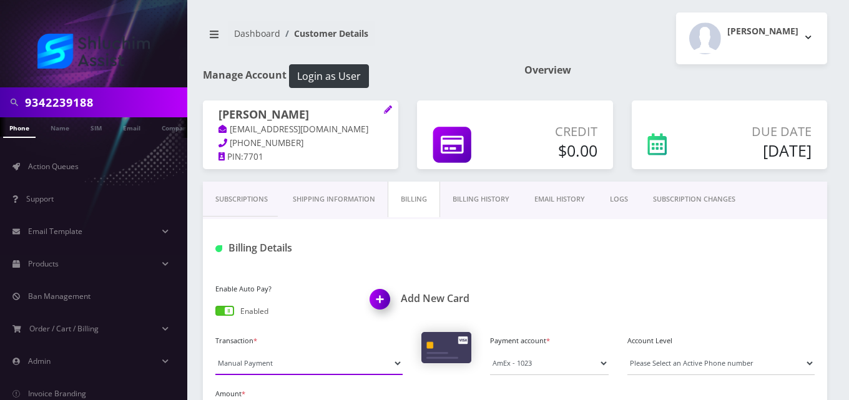
click at [322, 366] on select "Manual Payment Custom Charge Manual Credit Custom Invoice" at bounding box center [308, 364] width 187 height 24
select select "Custom Invoice"
click at [215, 352] on select "Manual Payment Custom Charge Manual Credit Custom Invoice" at bounding box center [308, 364] width 187 height 24
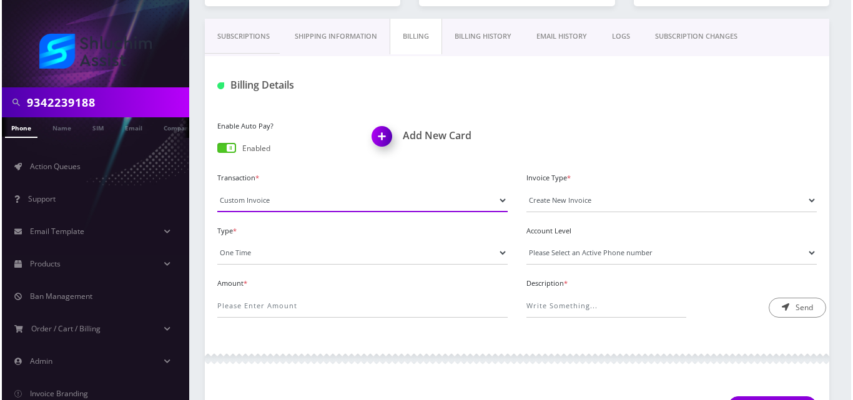
scroll to position [170, 0]
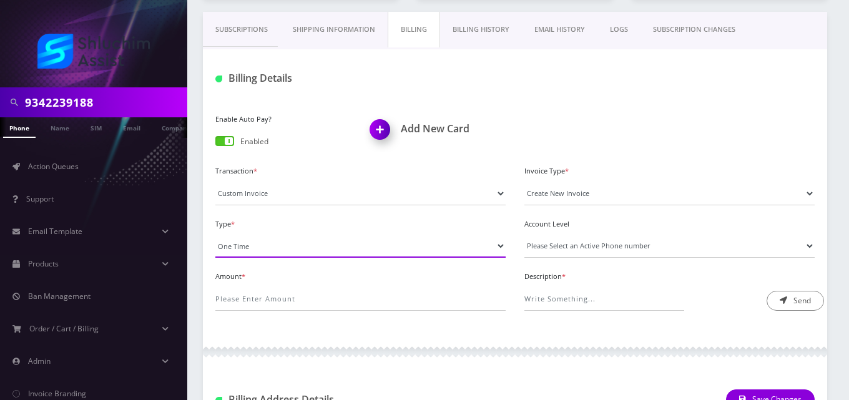
click at [265, 244] on select "One Time Usage Charge" at bounding box center [360, 246] width 290 height 24
select select "4"
click at [215, 234] on select "One Time Usage Charge" at bounding box center [360, 246] width 290 height 24
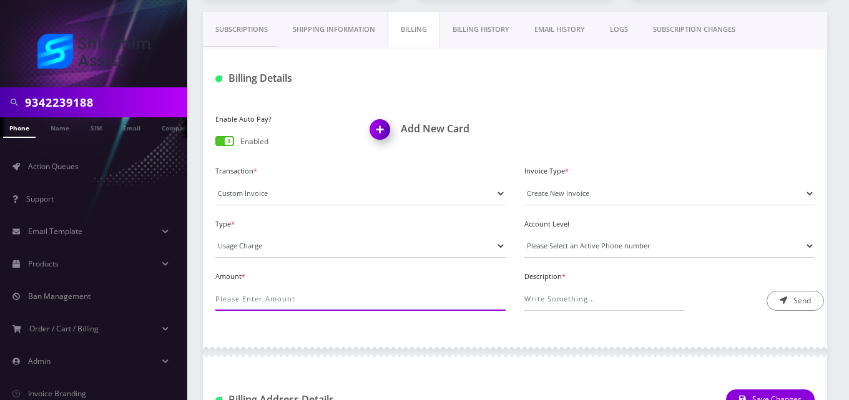
click at [273, 300] on input "Amount *" at bounding box center [360, 299] width 290 height 24
type input ".55"
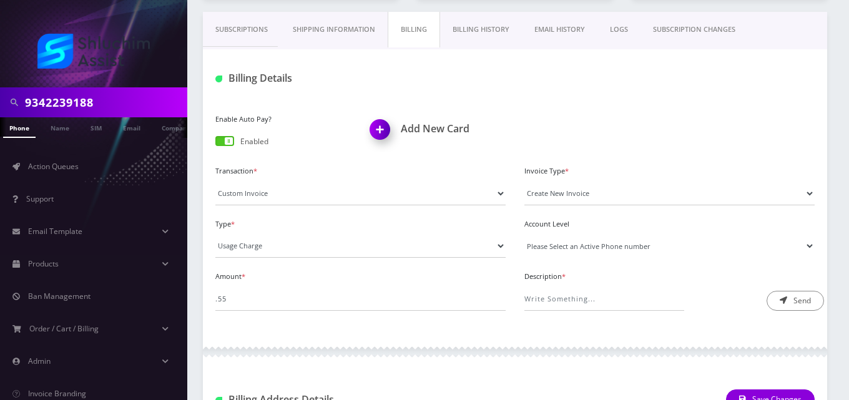
click at [575, 248] on select "Please Select an Active Phone number 9342239243" at bounding box center [669, 246] width 290 height 24
select select "45079"
click at [524, 234] on select "Please Select an Active Phone number 9342239243" at bounding box center [669, 246] width 290 height 24
click at [578, 298] on input "Description *" at bounding box center [604, 299] width 160 height 24
type input "International Messaging"
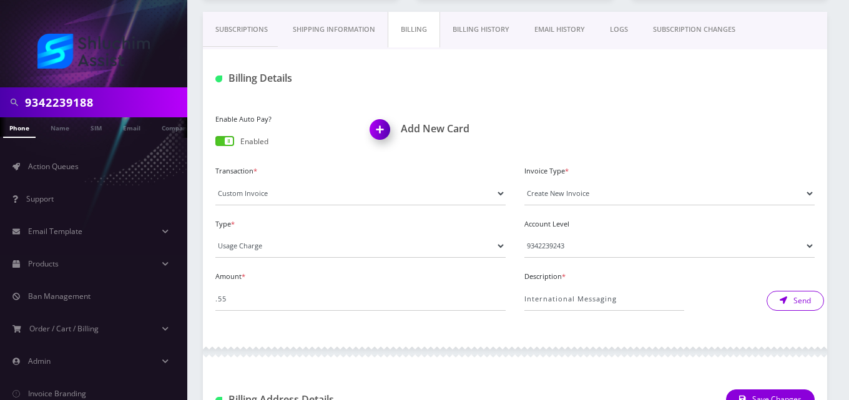
click at [789, 303] on button "Send" at bounding box center [795, 301] width 57 height 20
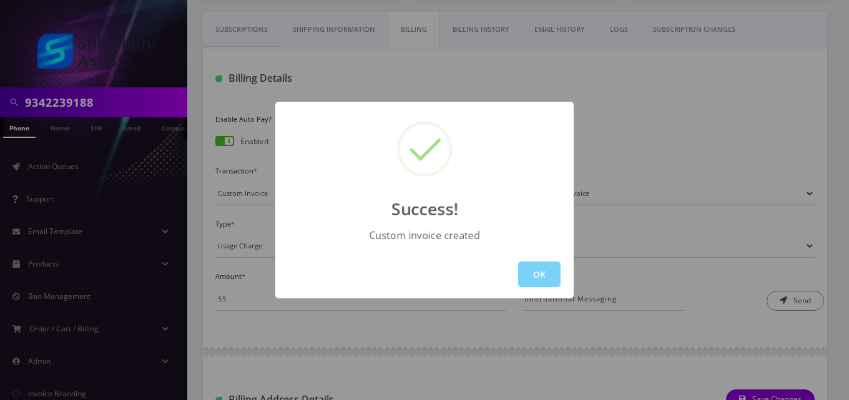
click at [543, 290] on div "OK" at bounding box center [424, 274] width 298 height 48
click at [542, 273] on button "OK" at bounding box center [539, 275] width 42 height 26
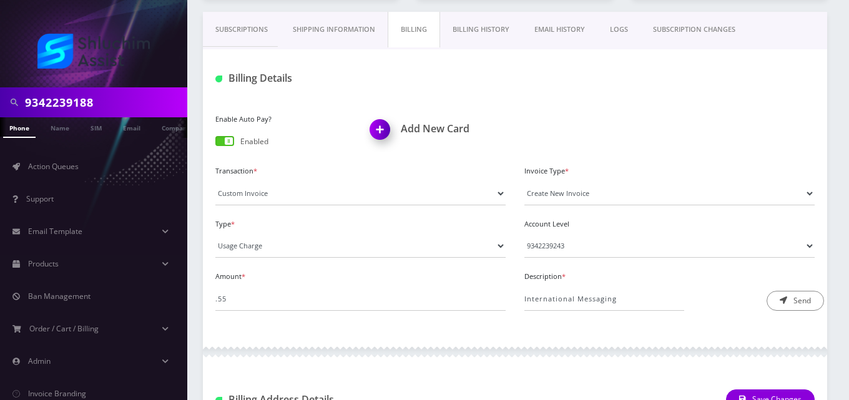
click at [551, 21] on link "EMAIL HISTORY" at bounding box center [560, 30] width 76 height 36
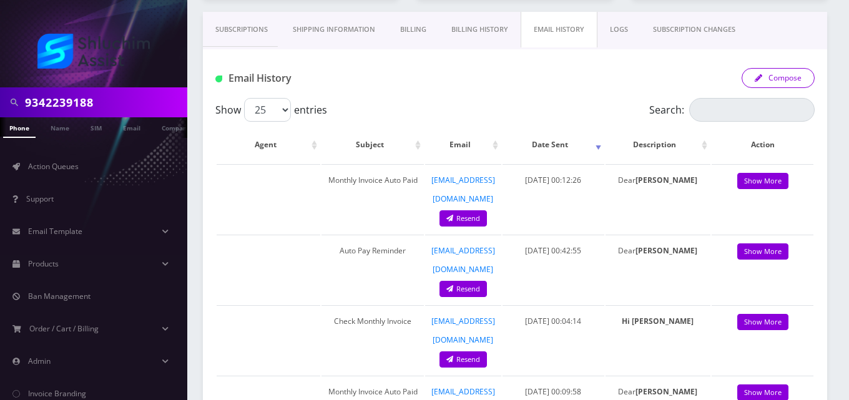
click at [795, 74] on button "Compose" at bounding box center [778, 78] width 73 height 20
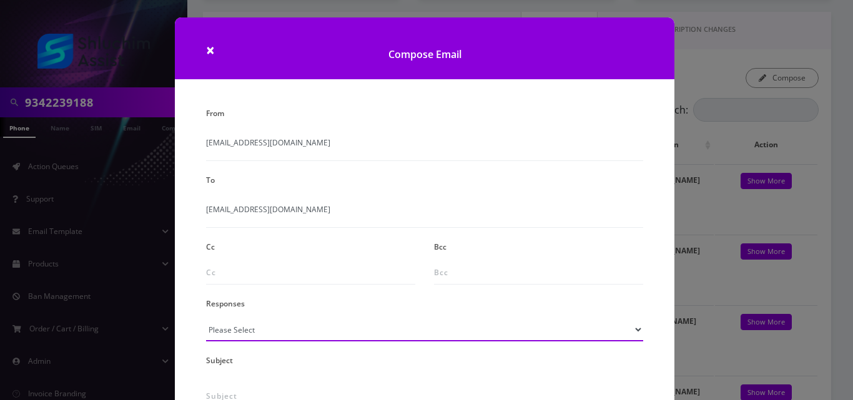
click at [252, 320] on select "Please Select TMobile port Unable to activate CH Pickup Past Due Pick up follow…" at bounding box center [424, 330] width 437 height 24
select select "24"
click at [206, 318] on select "Please Select TMobile port Unable to activate CH Pickup Past Due Pick up follow…" at bounding box center [424, 330] width 437 height 24
type input "Additional One-Time Charge"
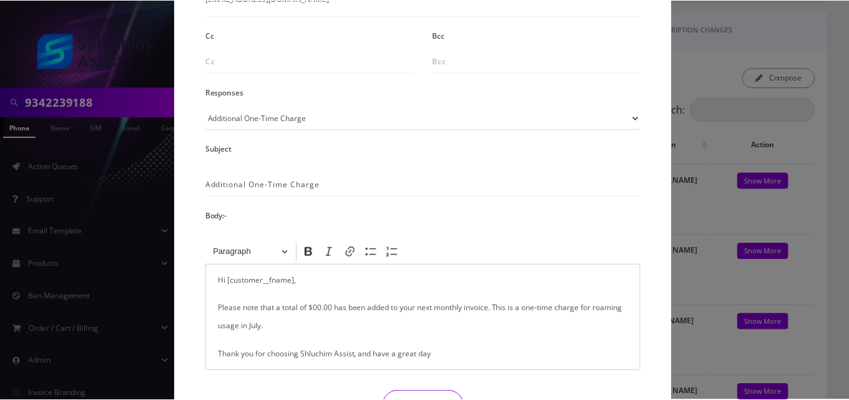
scroll to position [245, 0]
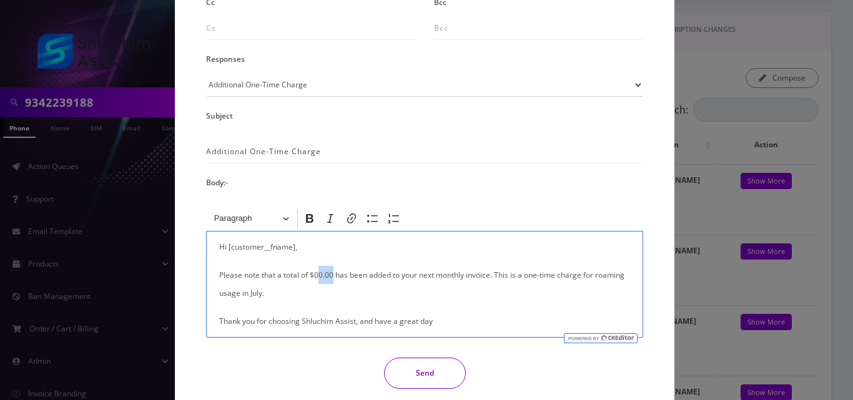
drag, startPoint x: 332, startPoint y: 274, endPoint x: 316, endPoint y: 273, distance: 15.7
click at [316, 273] on p "Please note that a total of $00.00 has been added to your next monthly invoice.…" at bounding box center [424, 284] width 411 height 36
drag, startPoint x: 624, startPoint y: 278, endPoint x: 592, endPoint y: 277, distance: 31.9
click at [592, 277] on p "Please note that a total of $0.55 has been added to your next monthly invoice. …" at bounding box center [424, 284] width 411 height 36
click at [409, 371] on button "Send" at bounding box center [425, 373] width 82 height 31
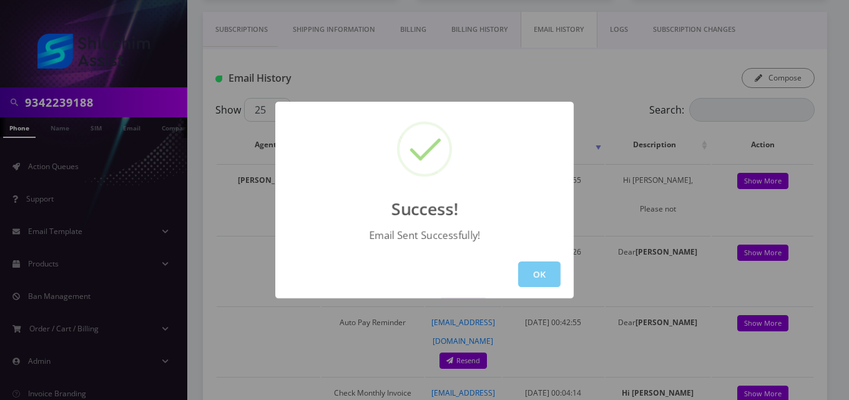
click at [536, 283] on button "OK" at bounding box center [539, 275] width 42 height 26
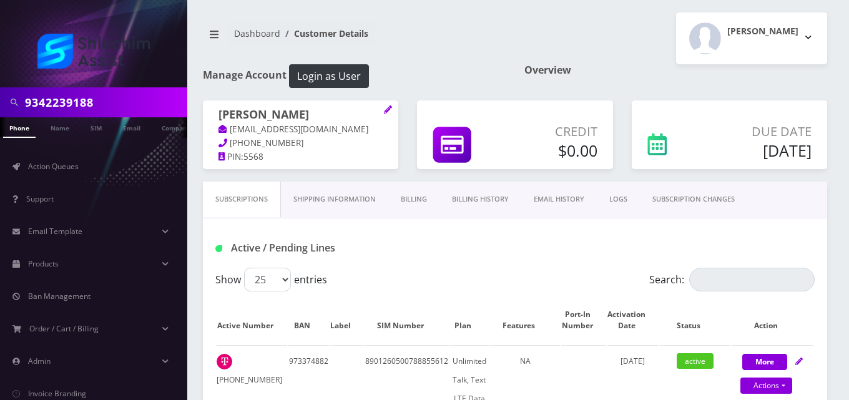
click at [408, 203] on link "Billing" at bounding box center [413, 200] width 51 height 36
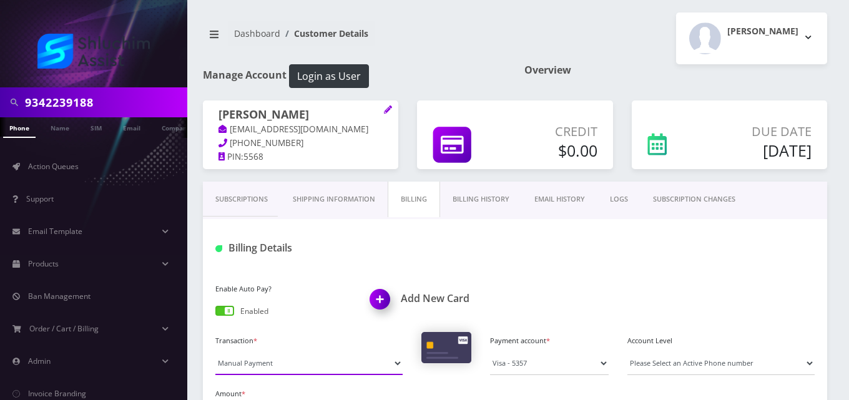
click at [315, 370] on select "Manual Payment Custom Charge Manual Credit Custom Invoice" at bounding box center [308, 364] width 187 height 24
select select "Custom Invoice"
click at [215, 352] on select "Manual Payment Custom Charge Manual Credit Custom Invoice" at bounding box center [308, 364] width 187 height 24
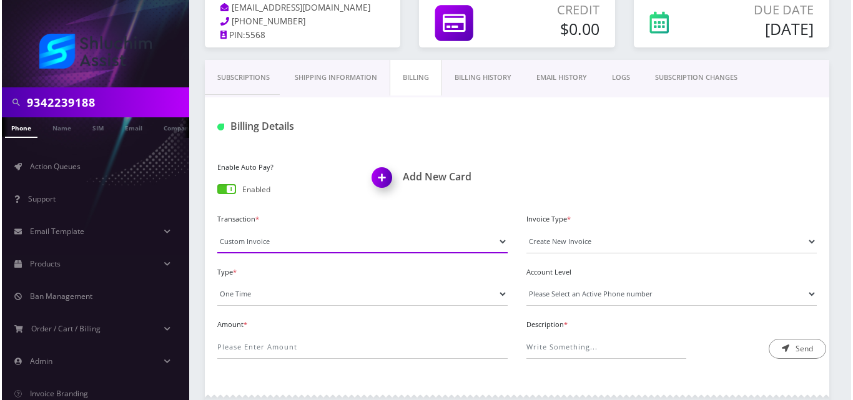
scroll to position [127, 0]
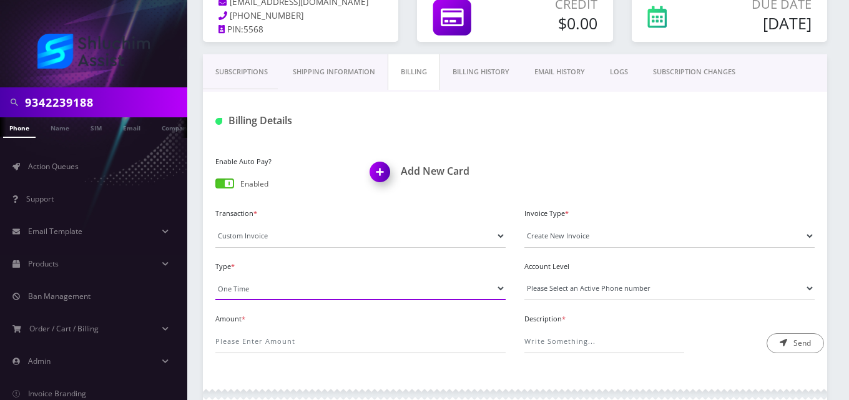
click at [251, 293] on select "One Time Usage Charge" at bounding box center [360, 289] width 290 height 24
select select "4"
click at [215, 277] on select "One Time Usage Charge" at bounding box center [360, 289] width 290 height 24
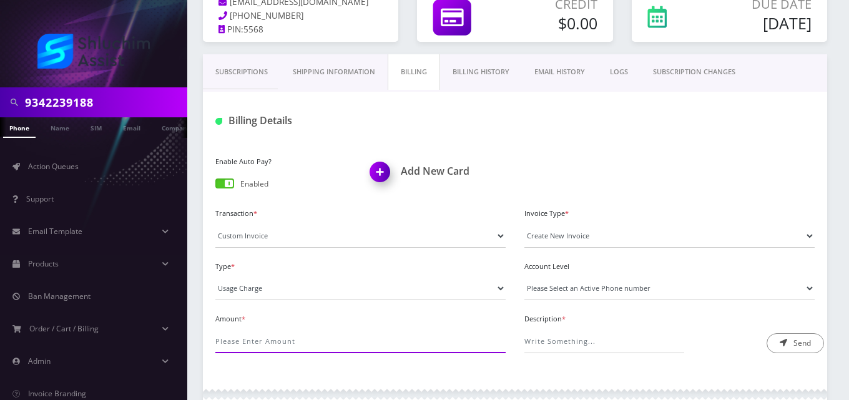
click at [252, 335] on input "Amount *" at bounding box center [360, 342] width 290 height 24
type input "2.14"
click at [541, 285] on select "Please Select an Active Phone number 9342239283" at bounding box center [669, 289] width 290 height 24
select select "42436"
click at [524, 277] on select "Please Select an Active Phone number 9342239283" at bounding box center [669, 289] width 290 height 24
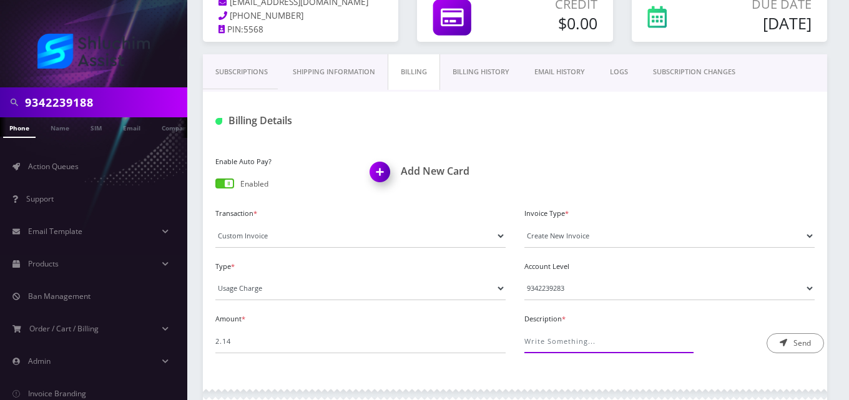
click at [564, 337] on input "Description *" at bounding box center [604, 342] width 160 height 24
type input "International Messaging"
click at [797, 337] on button "Send" at bounding box center [795, 343] width 57 height 20
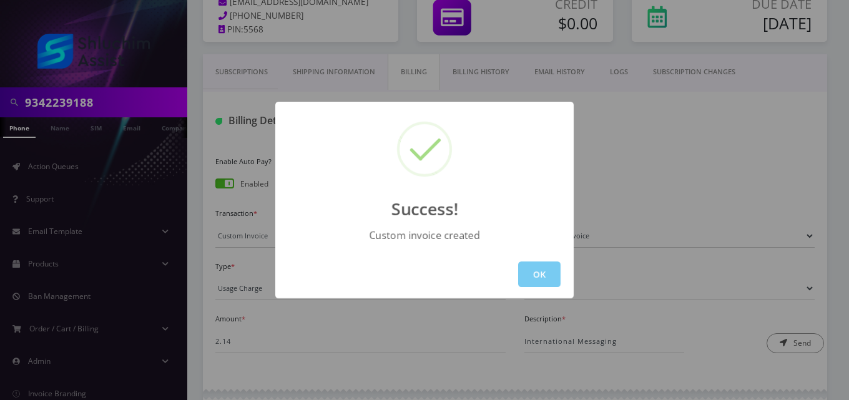
click at [546, 273] on button "OK" at bounding box center [539, 275] width 42 height 26
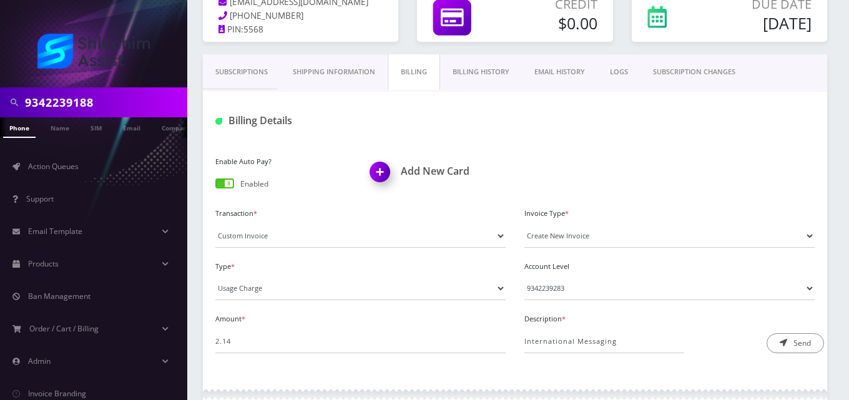
click at [578, 74] on link "EMAIL HISTORY" at bounding box center [560, 72] width 76 height 36
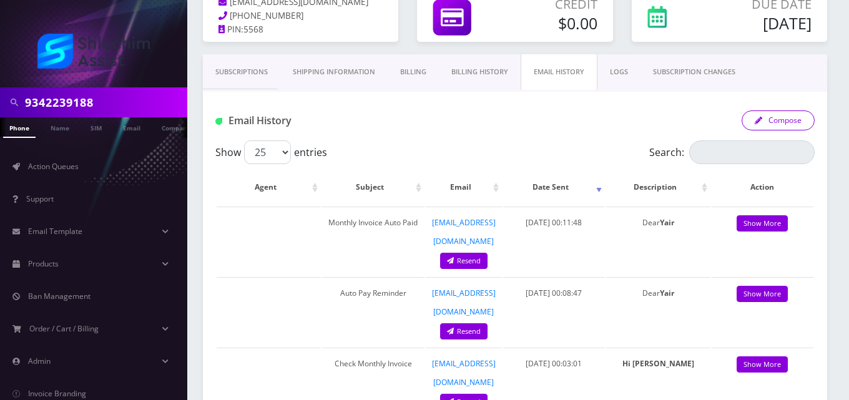
click at [769, 119] on button "Compose" at bounding box center [778, 121] width 73 height 20
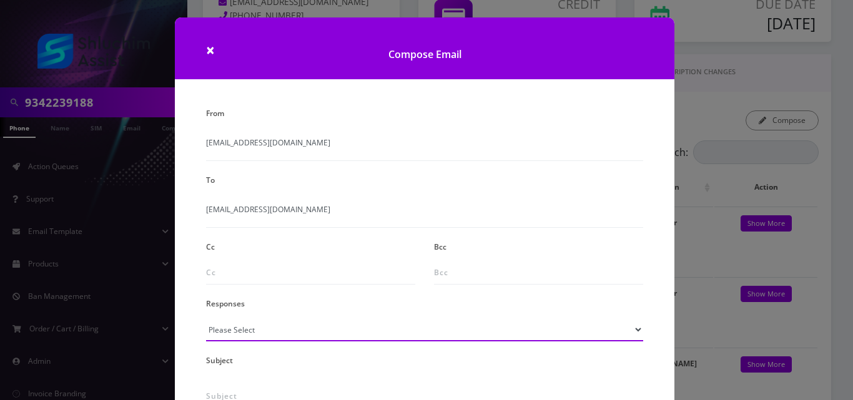
click at [293, 328] on select "Please Select TMobile port Unable to activate CH Pickup Past Due Pick up follow…" at bounding box center [424, 330] width 437 height 24
select select "24"
click at [206, 318] on select "Please Select TMobile port Unable to activate CH Pickup Past Due Pick up follow…" at bounding box center [424, 330] width 437 height 24
type input "Additional One-Time Charge"
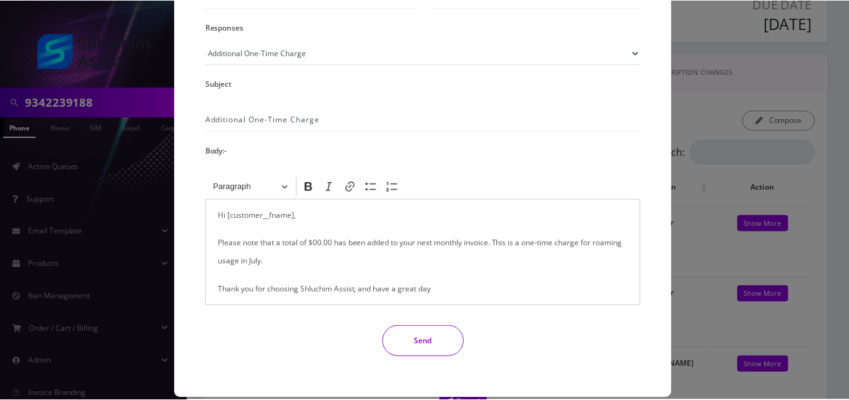
scroll to position [280, 0]
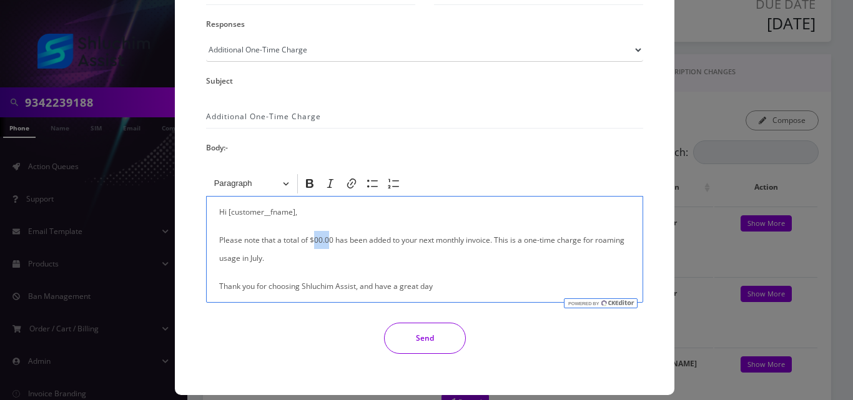
drag, startPoint x: 330, startPoint y: 239, endPoint x: 313, endPoint y: 238, distance: 16.2
click at [313, 238] on p "Please note that a total of $00.00 has been added to your next monthly invoice.…" at bounding box center [424, 249] width 411 height 36
drag, startPoint x: 625, startPoint y: 242, endPoint x: 592, endPoint y: 239, distance: 33.2
click at [592, 239] on p "Please note that a total of $2.14 has been added to your next monthly invoice. …" at bounding box center [424, 249] width 411 height 36
click at [419, 329] on button "Send" at bounding box center [425, 338] width 82 height 31
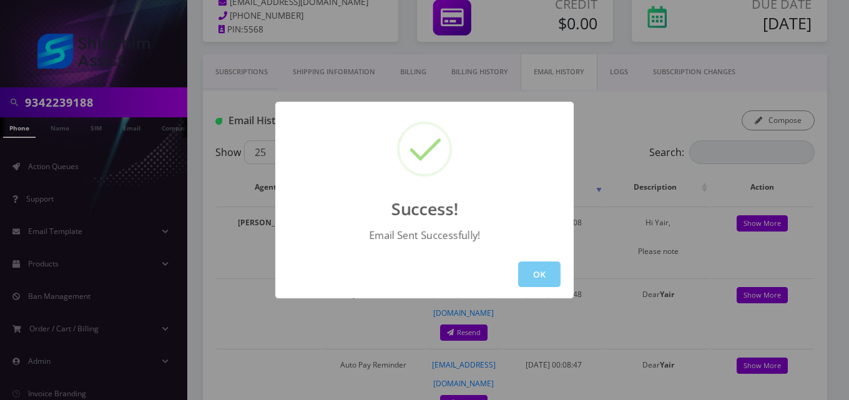
click at [529, 272] on button "OK" at bounding box center [539, 275] width 42 height 26
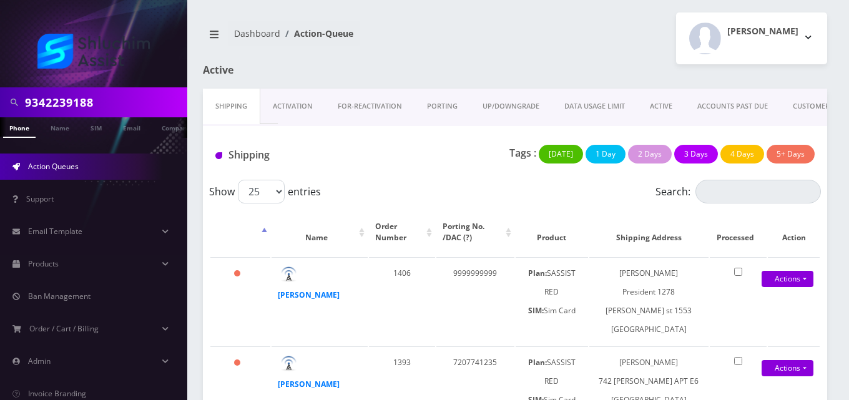
click at [670, 98] on link "ACTIVE" at bounding box center [660, 107] width 47 height 36
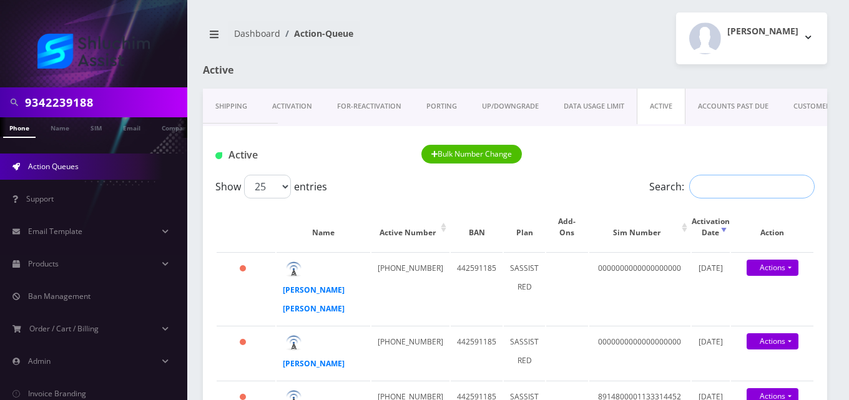
click at [733, 190] on input "Search:" at bounding box center [751, 187] width 125 height 24
paste input "9348678928"
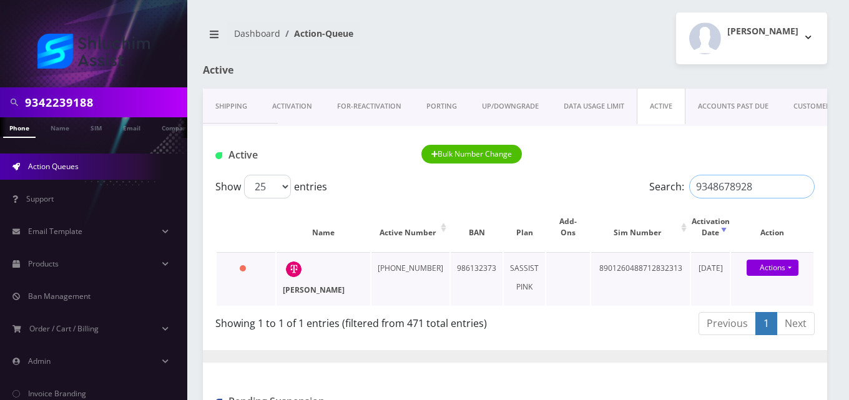
type input "9348678928"
click at [308, 291] on strong "[PERSON_NAME]" at bounding box center [314, 290] width 62 height 11
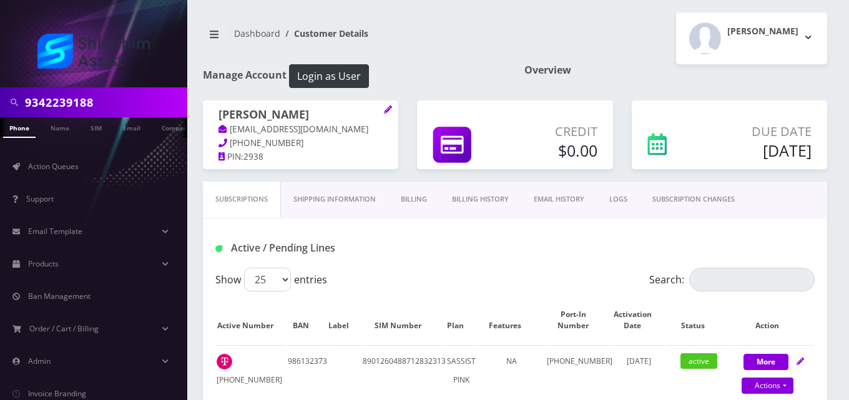
click at [413, 202] on link "Billing" at bounding box center [413, 200] width 51 height 36
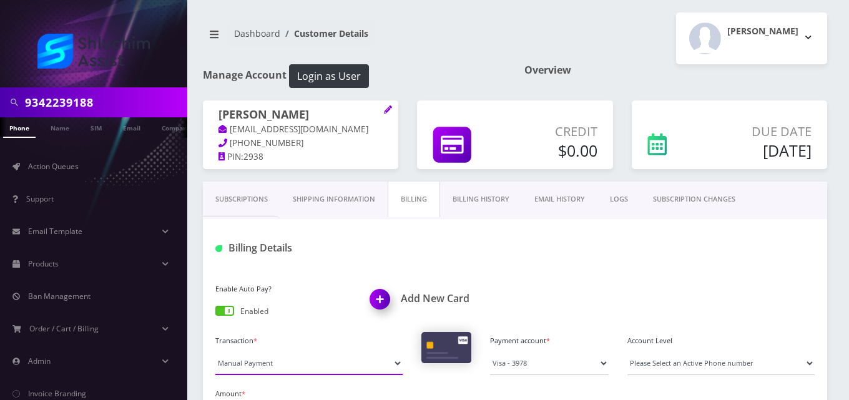
click at [298, 367] on select "Manual Payment Custom Charge Manual Credit Custom Invoice" at bounding box center [308, 364] width 187 height 24
select select "Custom Invoice"
click at [215, 352] on select "Manual Payment Custom Charge Manual Credit Custom Invoice" at bounding box center [308, 364] width 187 height 24
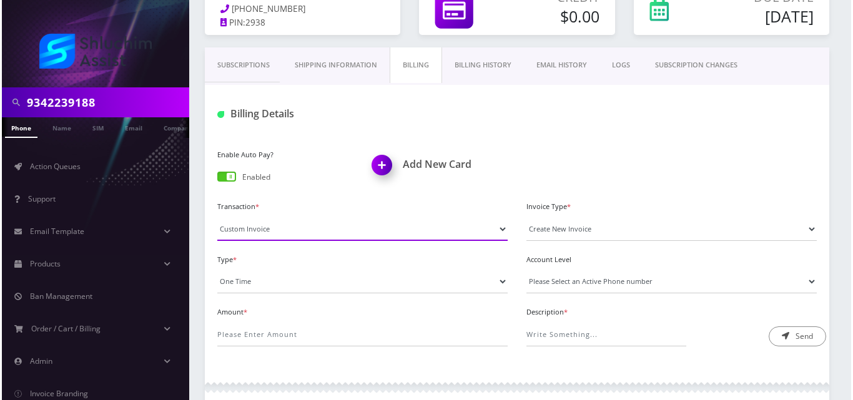
scroll to position [142, 0]
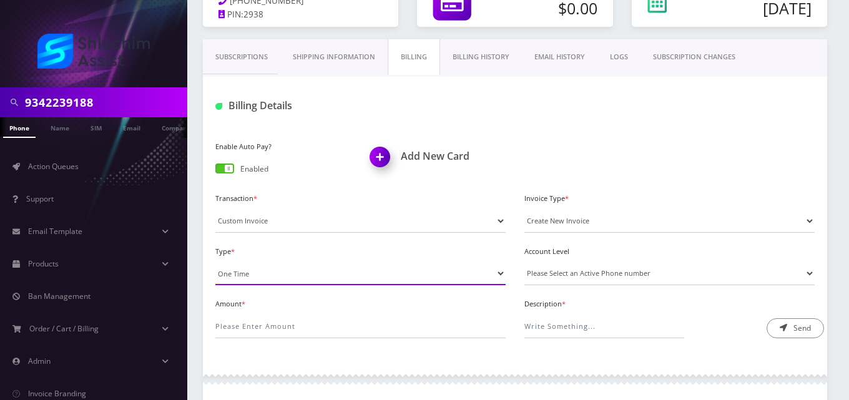
click at [293, 272] on select "One Time Usage Charge" at bounding box center [360, 274] width 290 height 24
select select "4"
click at [215, 262] on select "One Time Usage Charge" at bounding box center [360, 274] width 290 height 24
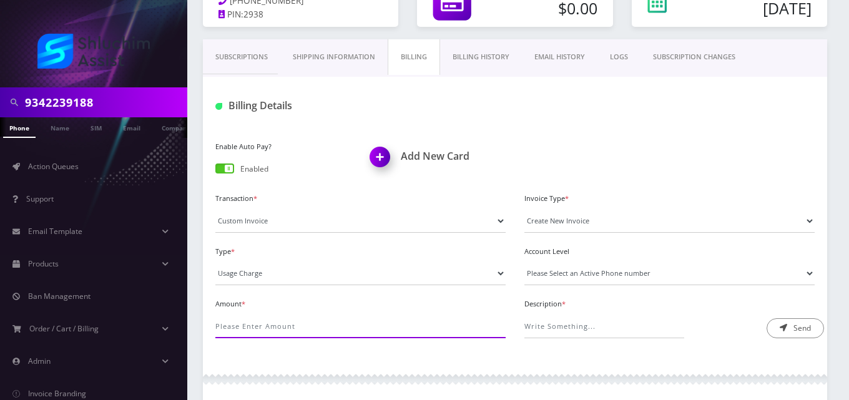
click at [302, 328] on input "Amount *" at bounding box center [360, 327] width 290 height 24
type input ".15"
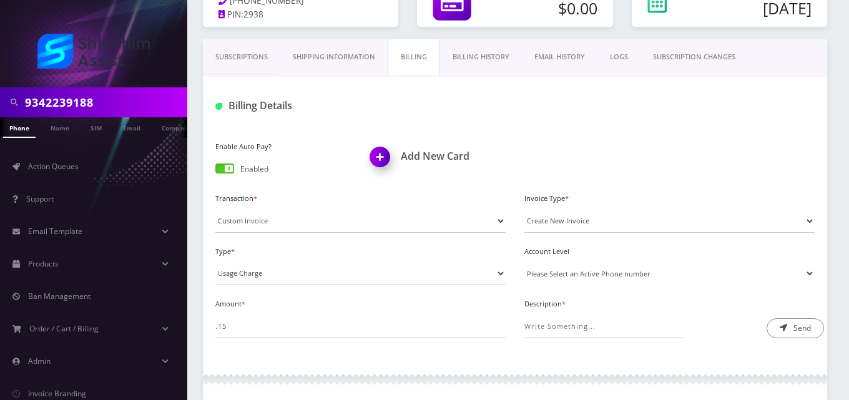
click at [590, 271] on select "Please Select an Active Phone number [PHONE_NUMBER]" at bounding box center [669, 274] width 290 height 24
select select "71217"
click at [524, 262] on select "Please Select an Active Phone number [PHONE_NUMBER]" at bounding box center [669, 274] width 290 height 24
click at [600, 323] on input "Description *" at bounding box center [604, 327] width 160 height 24
type input "International Messaging"
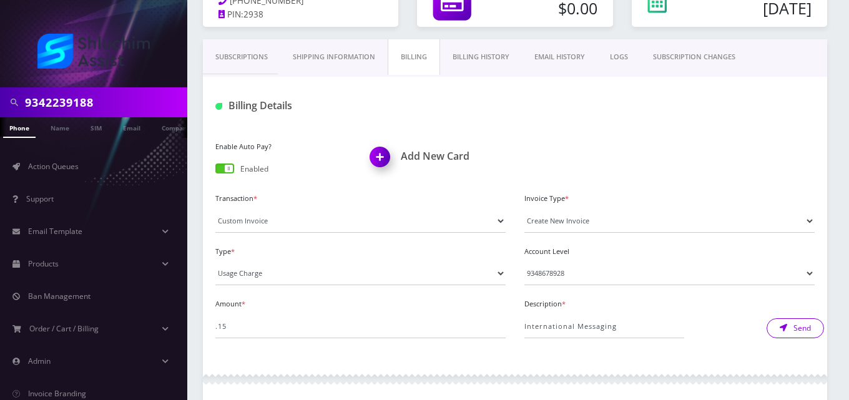
click at [780, 328] on icon "submit" at bounding box center [783, 327] width 7 height 7
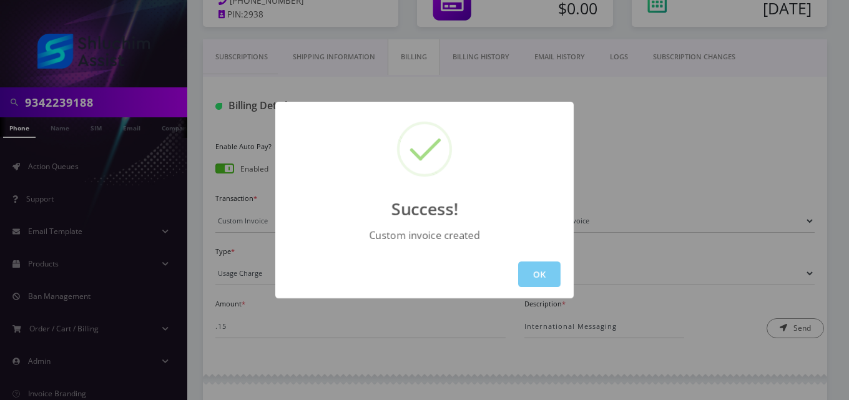
click at [541, 279] on button "OK" at bounding box center [539, 275] width 42 height 26
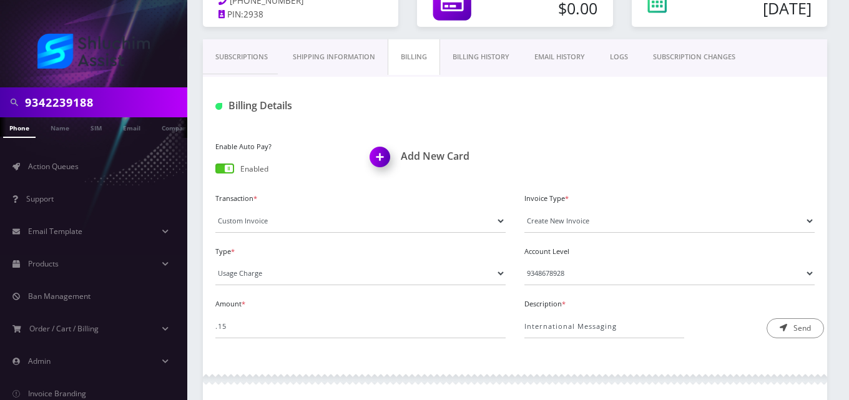
click at [578, 56] on link "EMAIL HISTORY" at bounding box center [560, 57] width 76 height 36
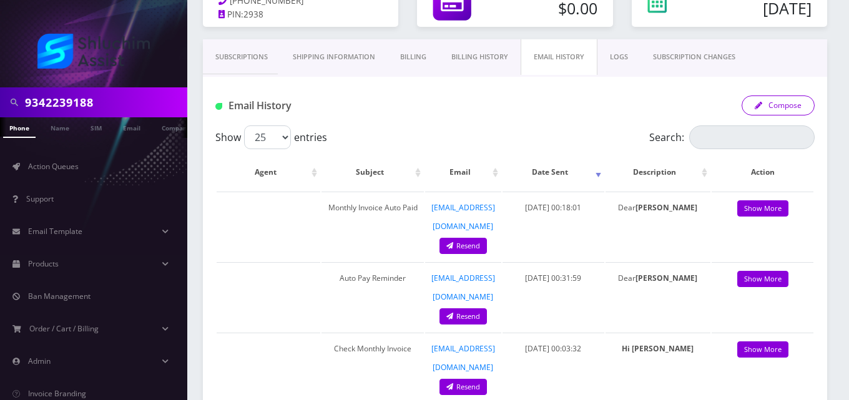
click at [777, 108] on button "Compose" at bounding box center [778, 106] width 73 height 20
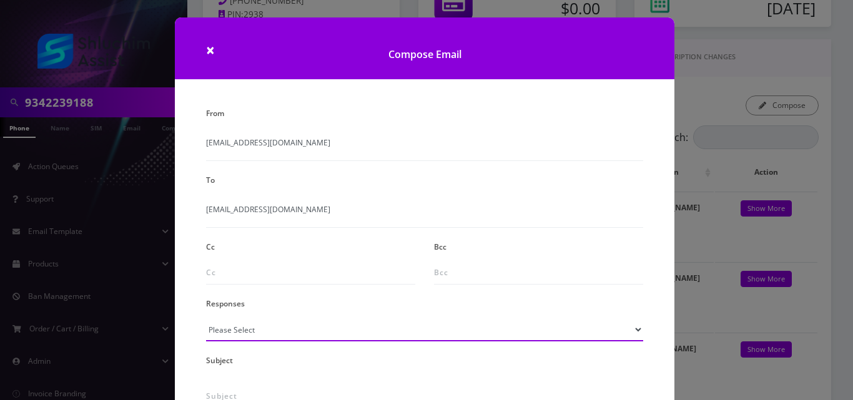
click at [283, 325] on select "Please Select TMobile port Unable to activate CH Pickup Past Due Pick up follow…" at bounding box center [424, 330] width 437 height 24
select select "24"
click at [206, 318] on select "Please Select TMobile port Unable to activate CH Pickup Past Due Pick up follow…" at bounding box center [424, 330] width 437 height 24
type input "Additional One-Time Charge"
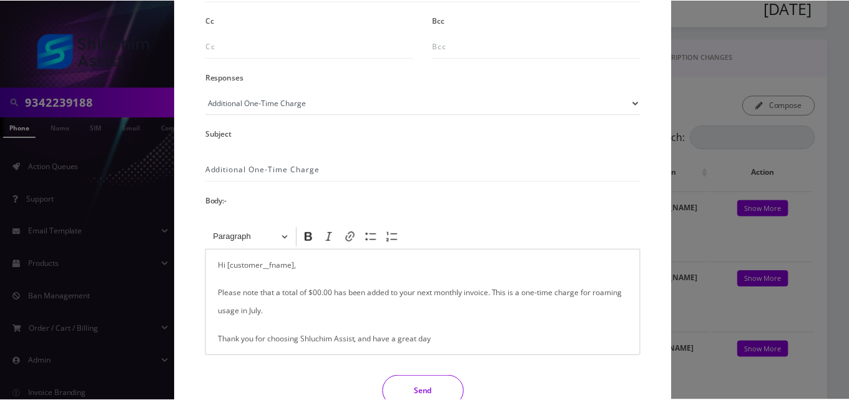
scroll to position [240, 0]
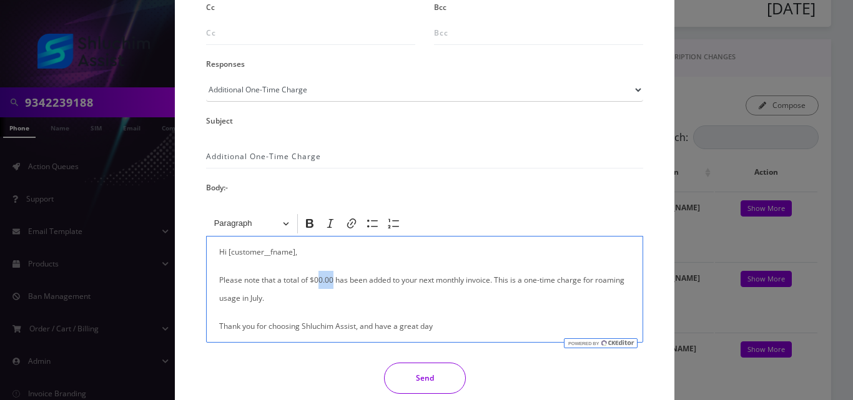
drag, startPoint x: 331, startPoint y: 281, endPoint x: 318, endPoint y: 280, distance: 13.2
click at [318, 280] on p "Please note that a total of $00.00 has been added to your next monthly invoice.…" at bounding box center [424, 289] width 411 height 36
drag, startPoint x: 628, startPoint y: 280, endPoint x: 592, endPoint y: 282, distance: 36.3
click at [592, 282] on div "Hi [customer__fname], Please note that a total of $0.15 has been added to your …" at bounding box center [424, 289] width 437 height 107
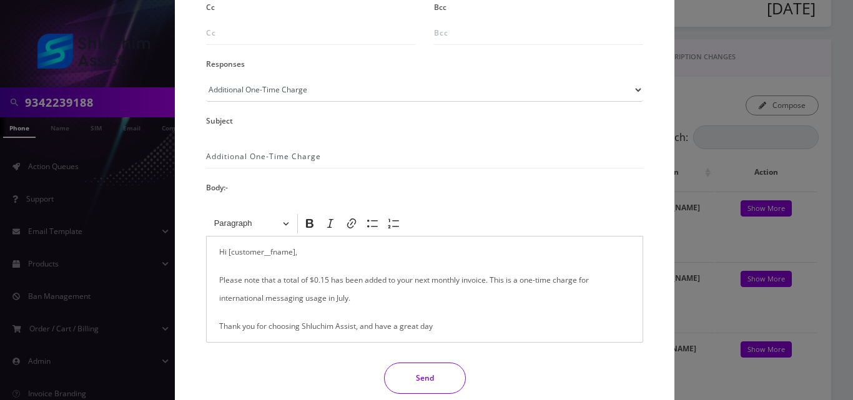
click at [426, 376] on button "Send" at bounding box center [425, 378] width 82 height 31
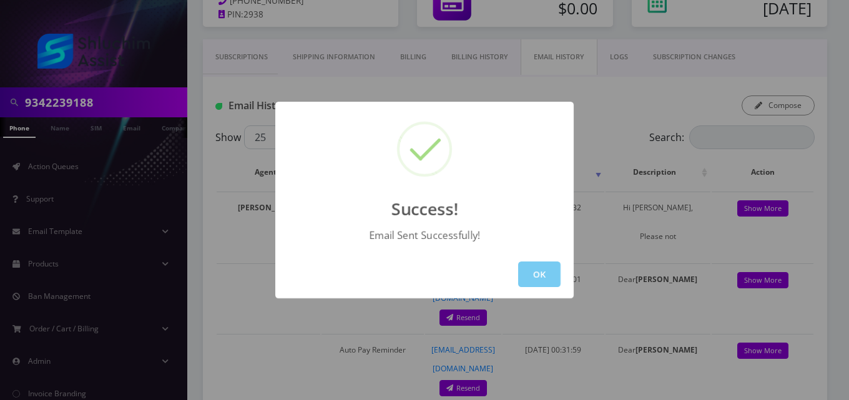
click at [543, 278] on button "OK" at bounding box center [539, 275] width 42 height 26
